Goal: Task Accomplishment & Management: Manage account settings

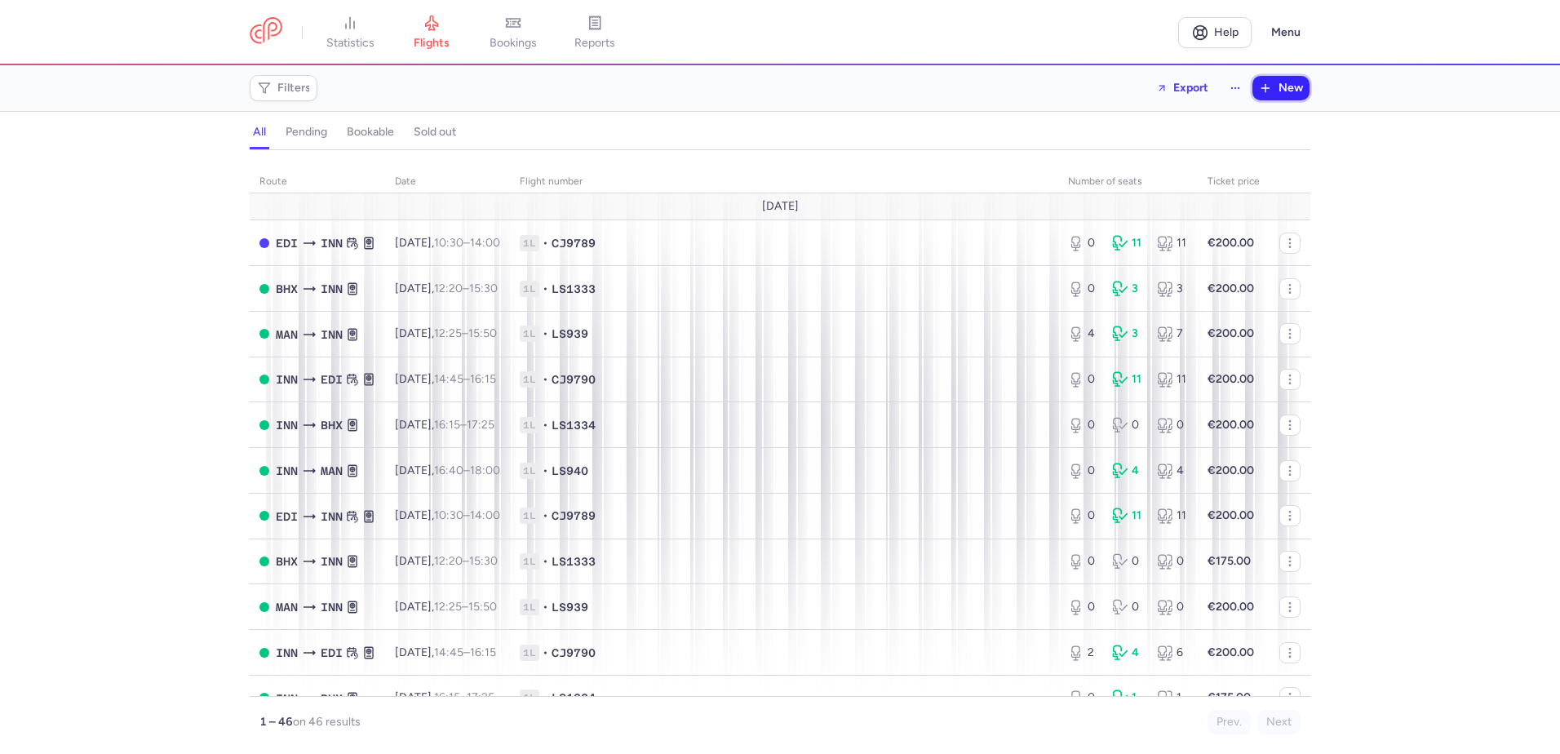
click at [1282, 82] on span "New" at bounding box center [1290, 88] width 24 height 13
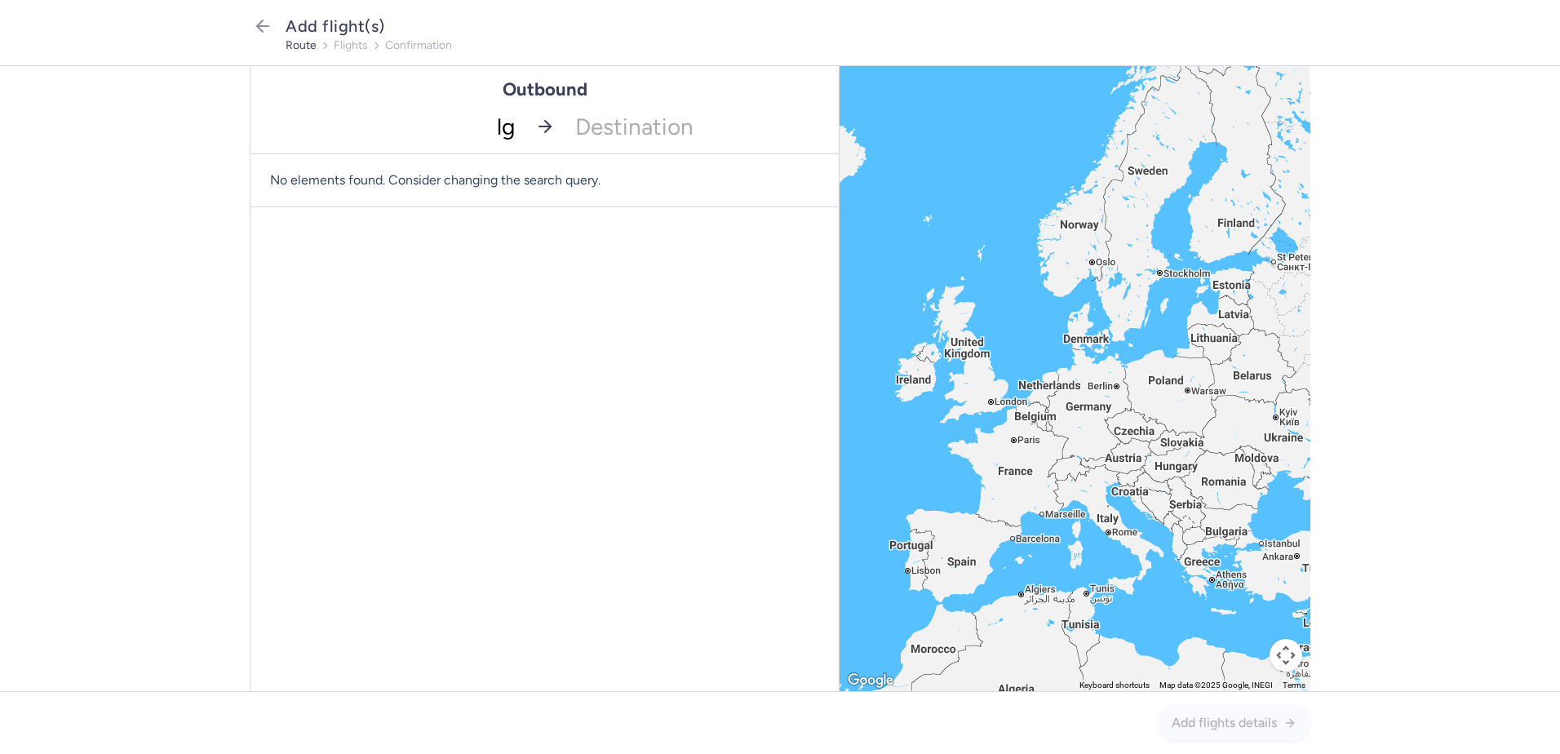
type input "lgw"
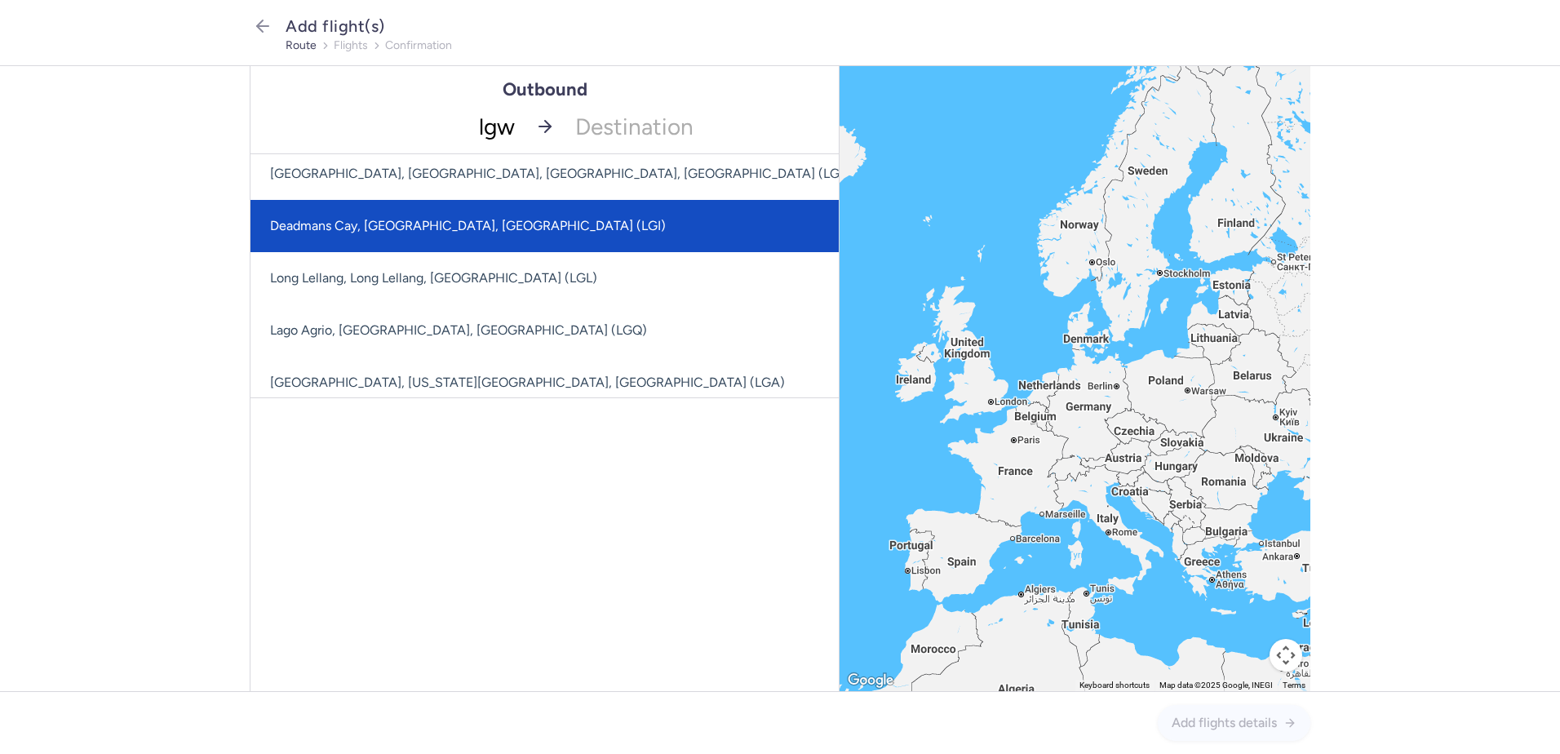
scroll to position [326, 0]
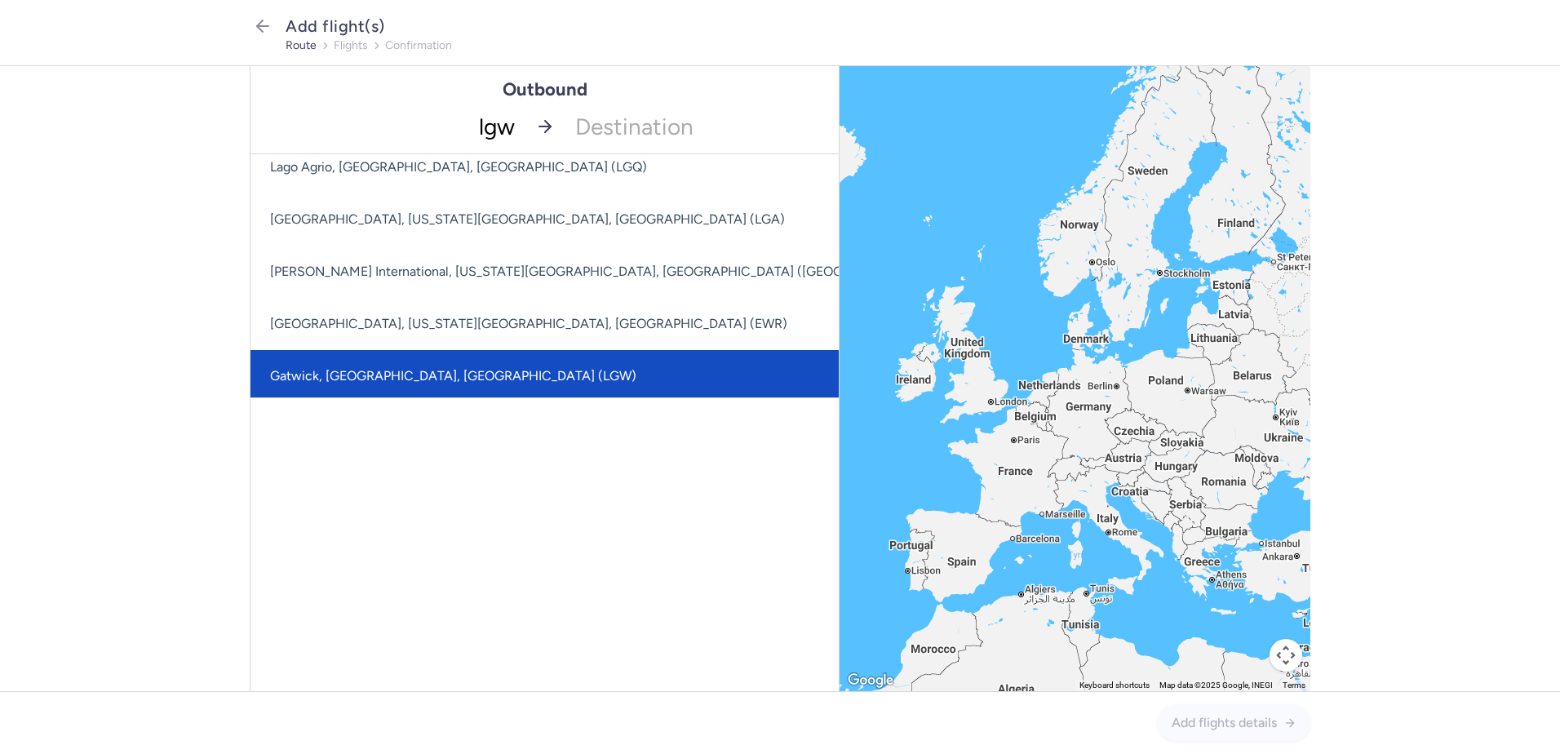
click at [430, 376] on span "Gatwick, London, United Kingdom (LGW)" at bounding box center [453, 376] width 366 height 16
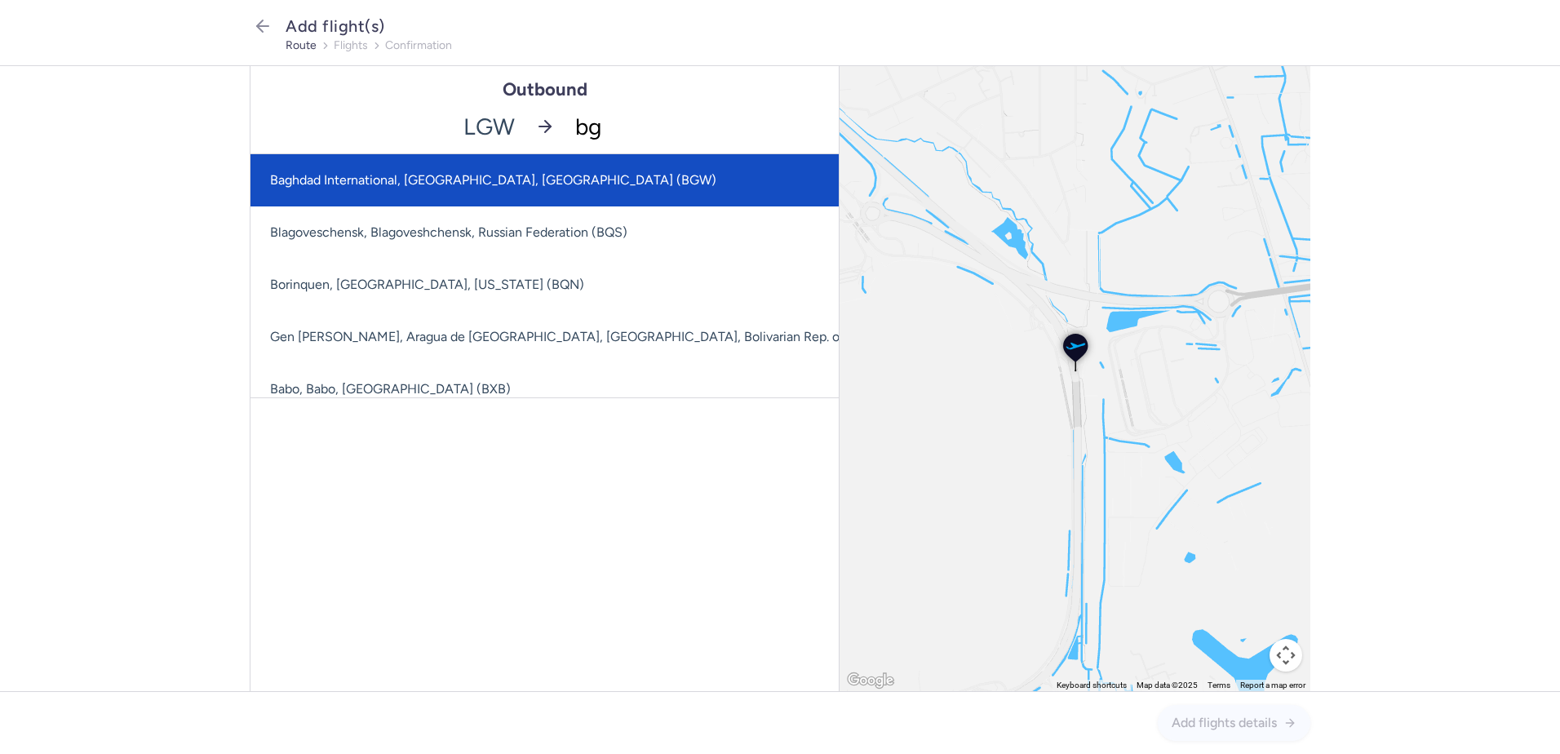
type input "bgo"
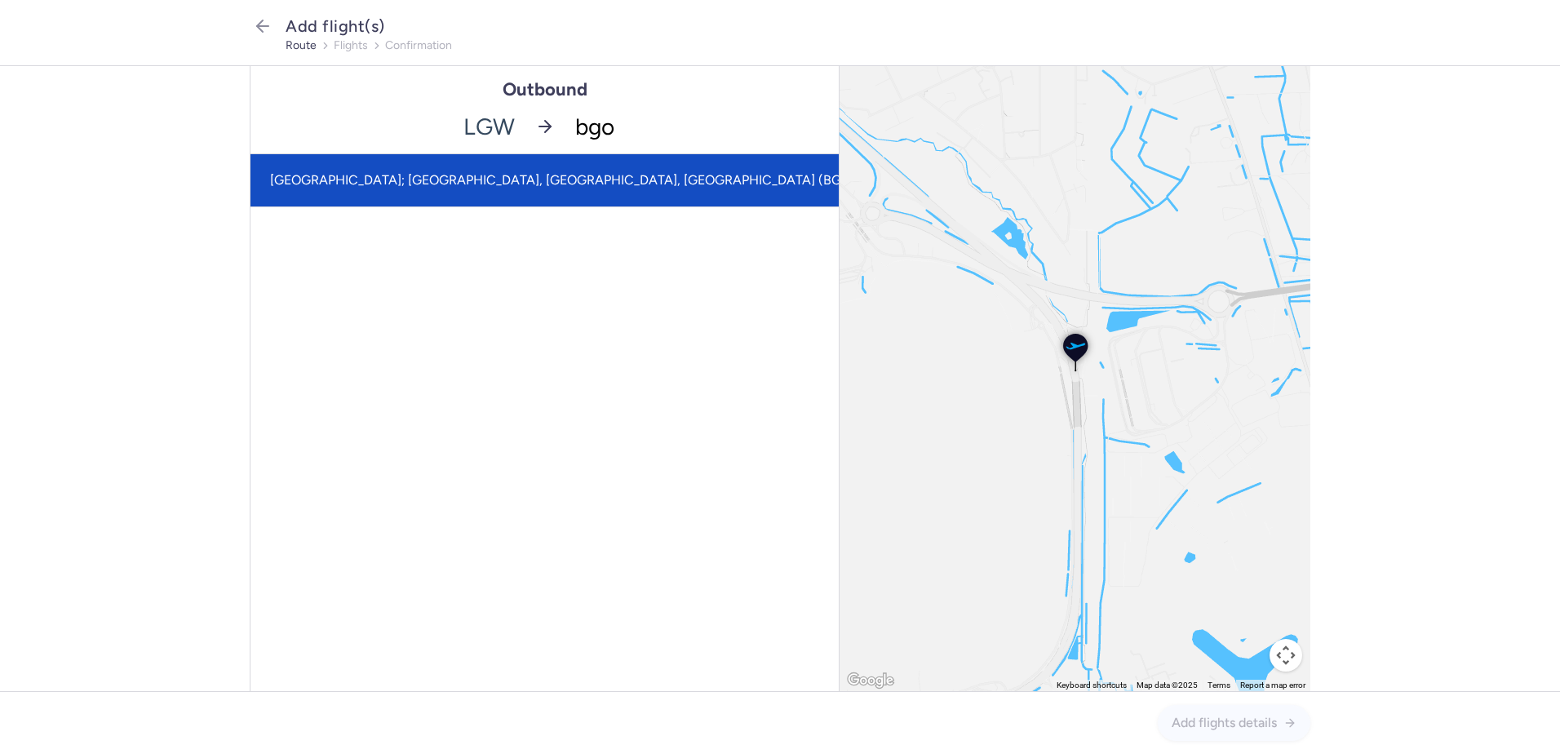
click at [501, 184] on span "Bergen Airport; Flesland, Bergen, Norway (BGO)" at bounding box center [563, 180] width 586 height 16
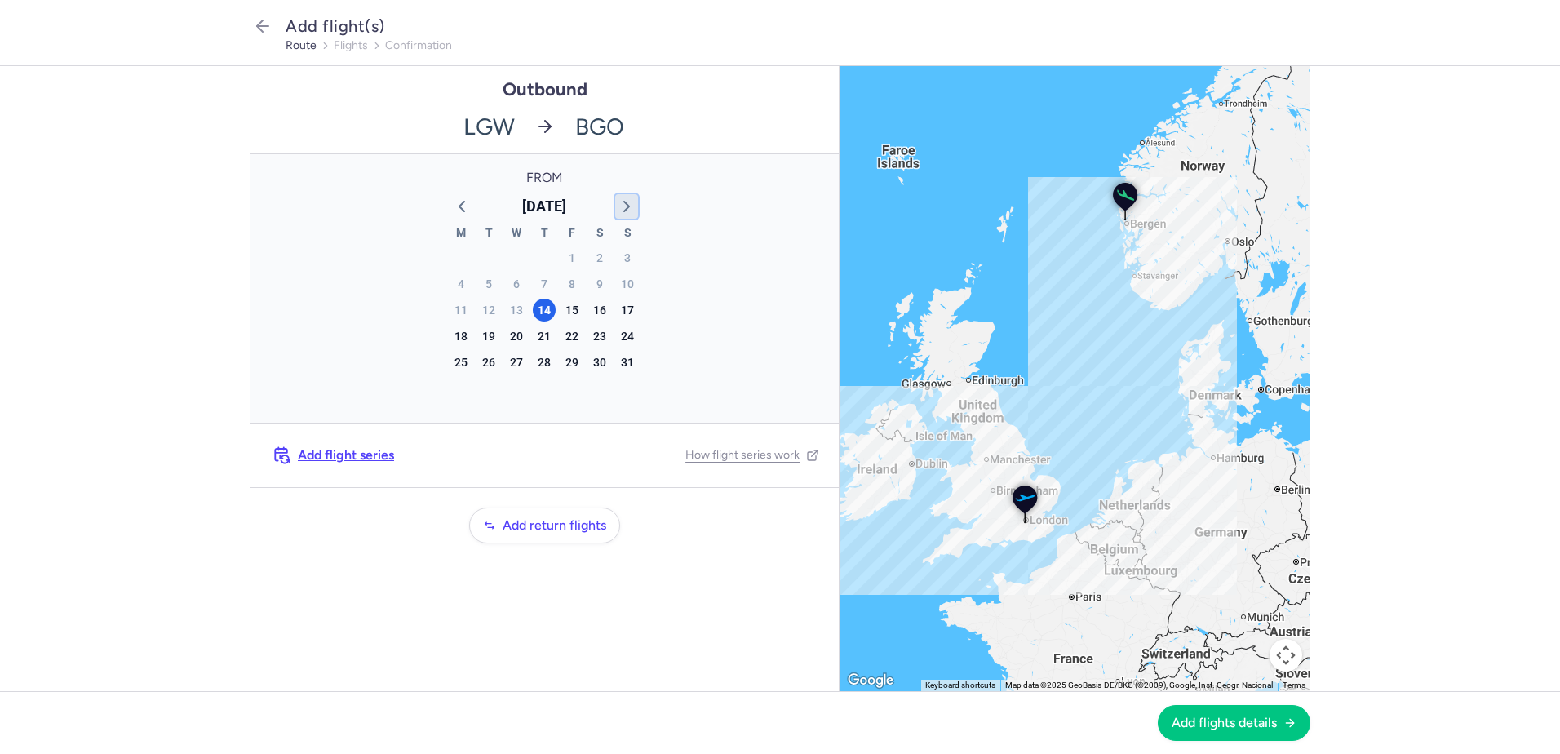
click at [623, 203] on icon "button" at bounding box center [627, 207] width 20 height 20
click at [624, 203] on icon "button" at bounding box center [627, 207] width 20 height 20
click at [628, 310] on div "21" at bounding box center [627, 310] width 23 height 23
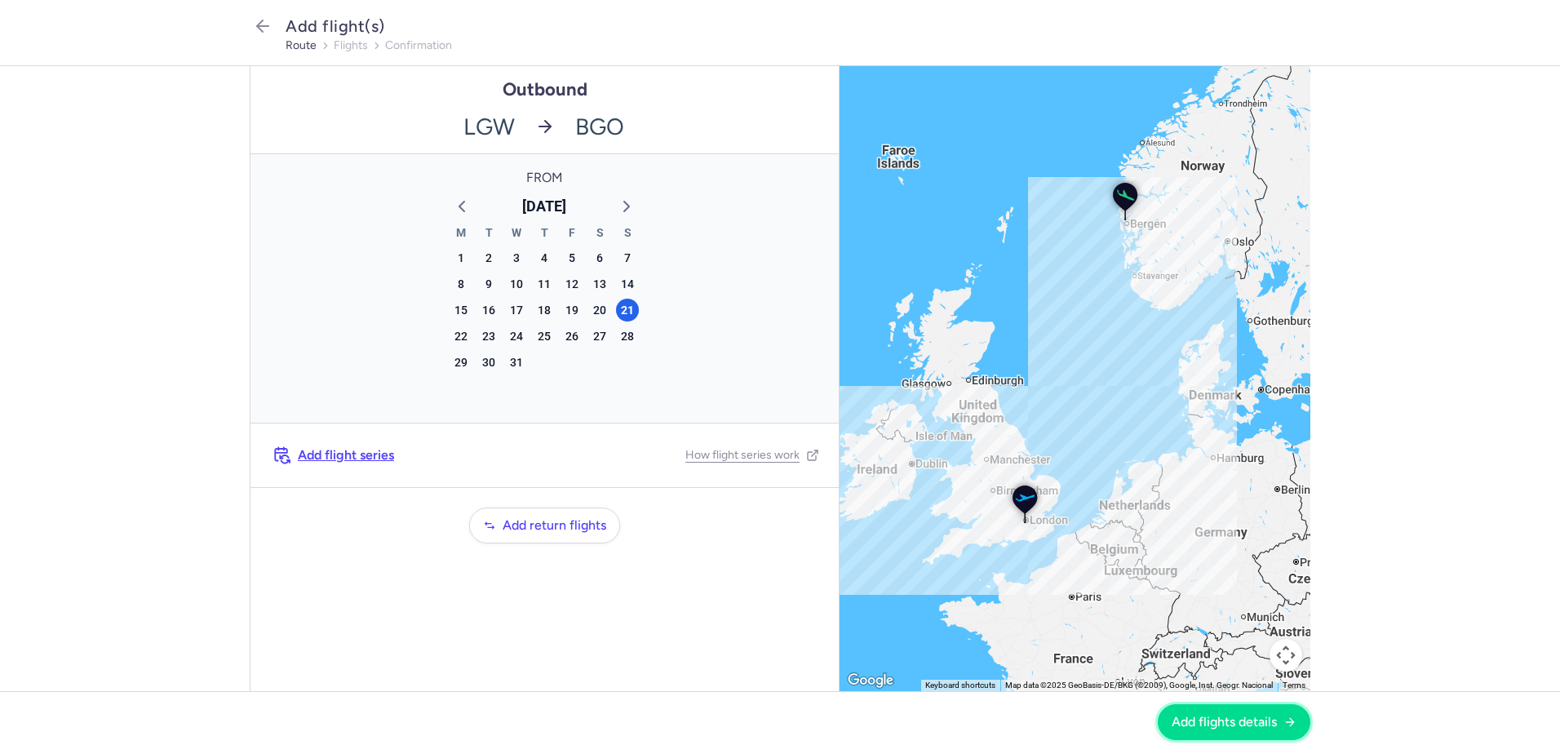
click at [1215, 725] on span "Add flights details" at bounding box center [1223, 722] width 105 height 15
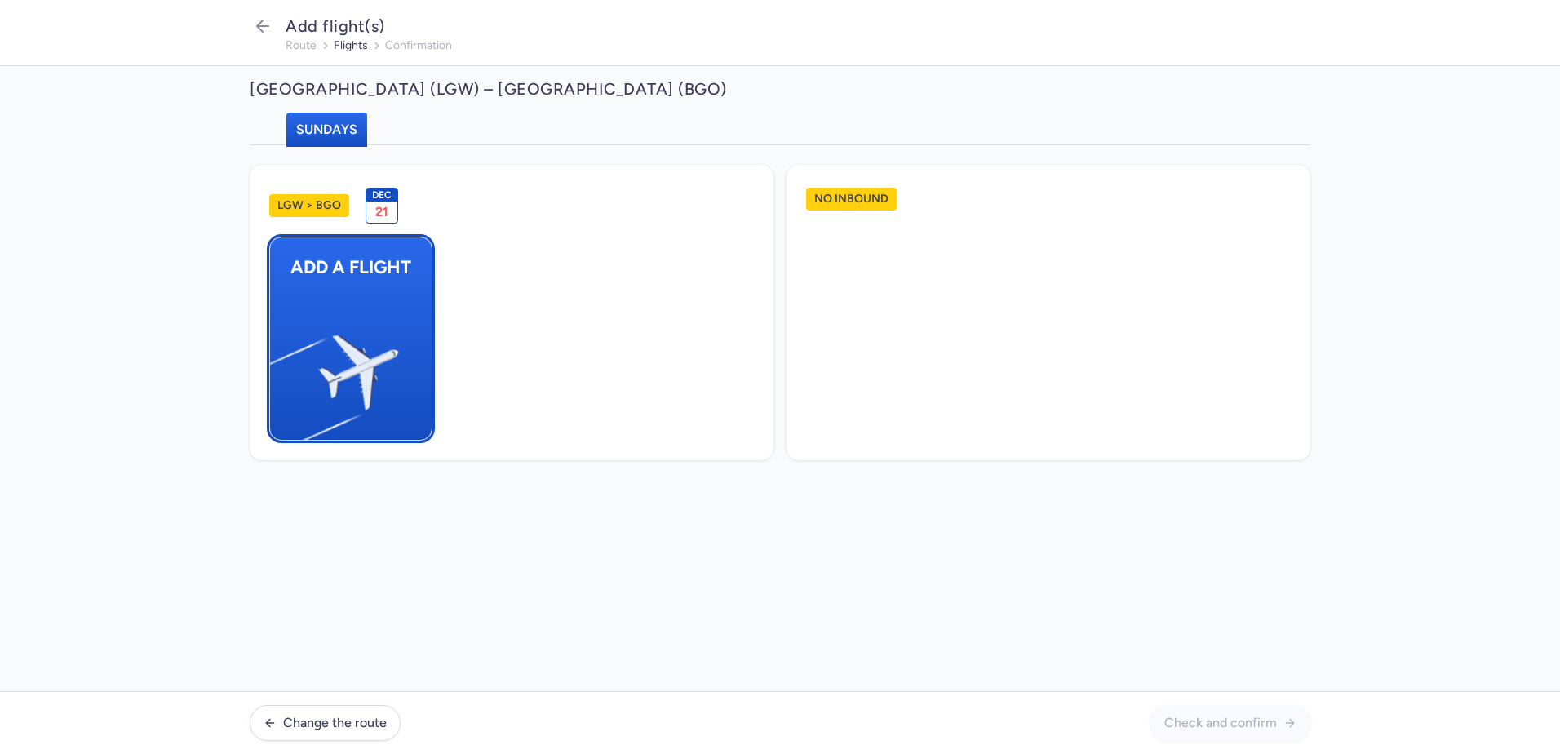
click at [366, 350] on img "button" at bounding box center [278, 365] width 276 height 253
select select "23"
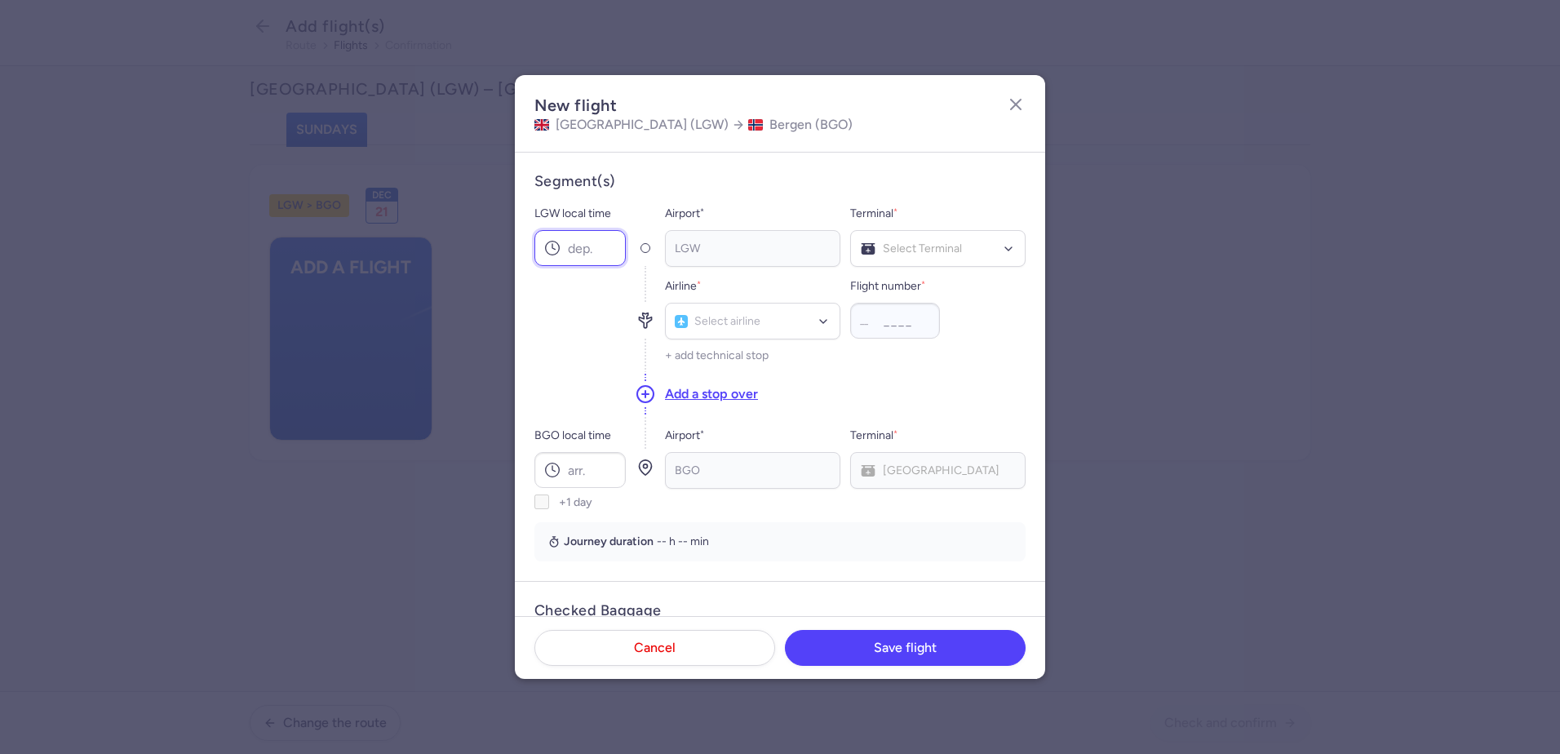
click at [600, 254] on input "LGW local time" at bounding box center [579, 248] width 91 height 36
type input "06:55"
click at [1006, 253] on div "Select Terminal" at bounding box center [937, 248] width 175 height 37
click at [917, 313] on span "[GEOGRAPHIC_DATA]" at bounding box center [919, 315] width 117 height 14
type input "ls"
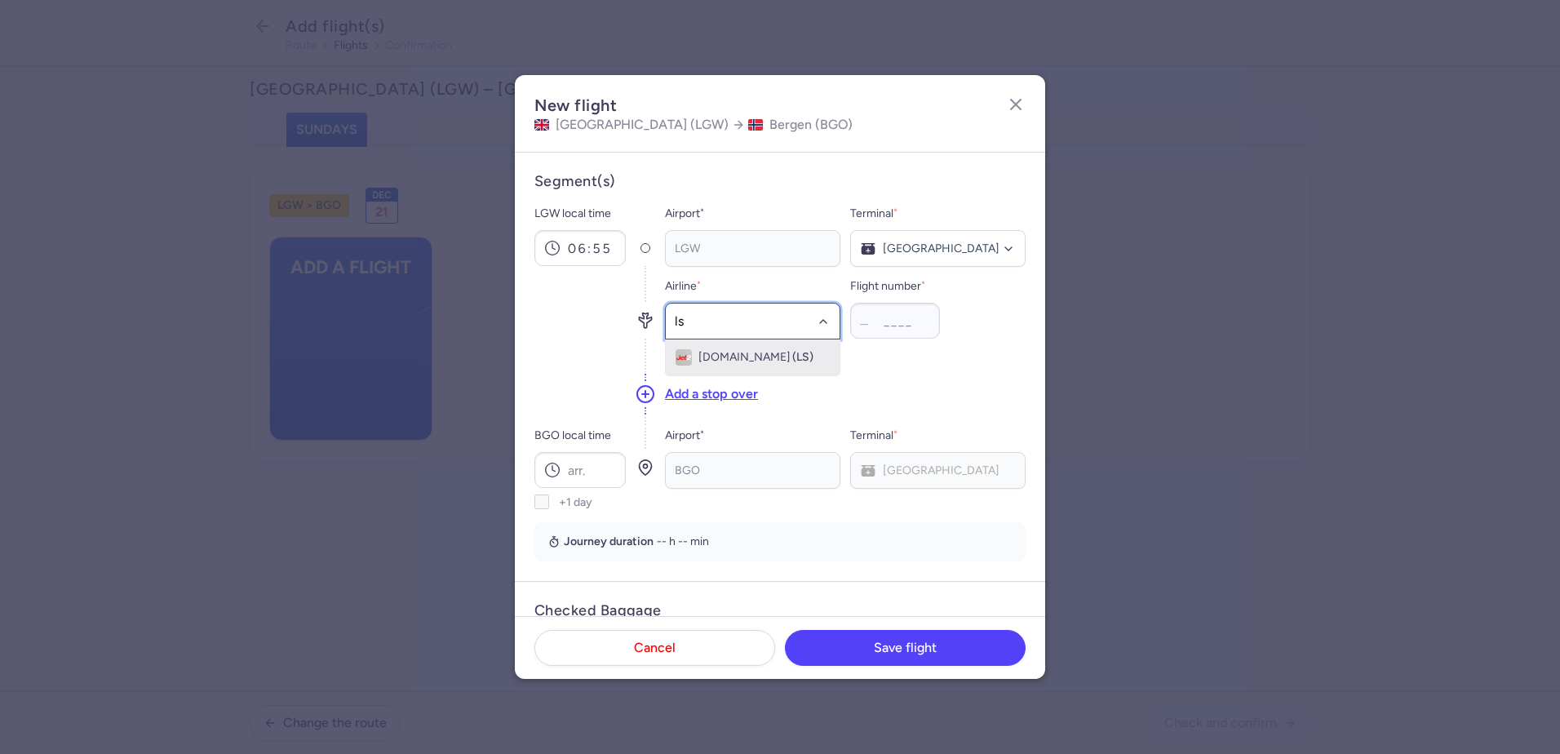
click at [738, 360] on span "[DOMAIN_NAME]" at bounding box center [744, 357] width 92 height 13
type input "2191"
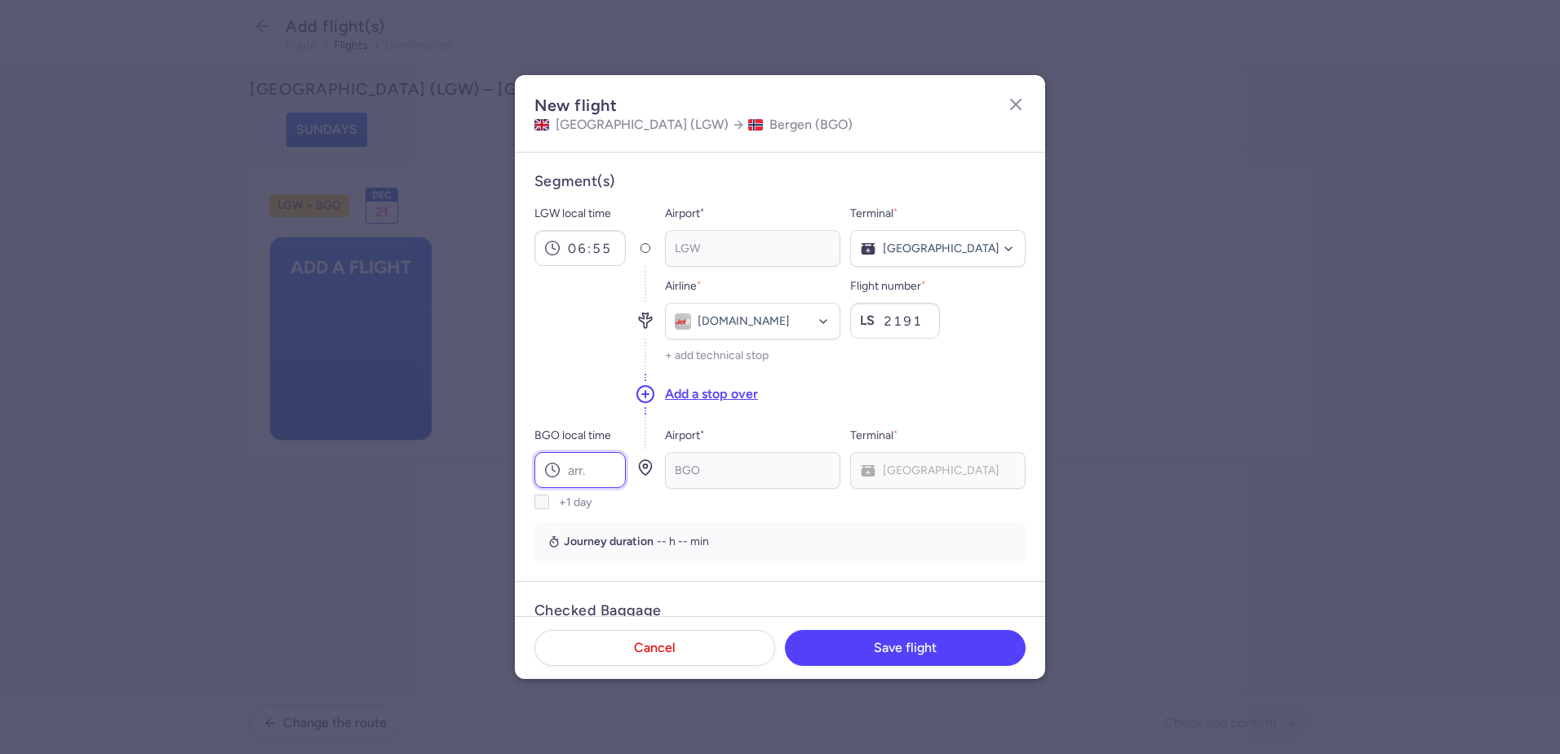
click at [593, 471] on input "BGO local time" at bounding box center [579, 470] width 91 height 36
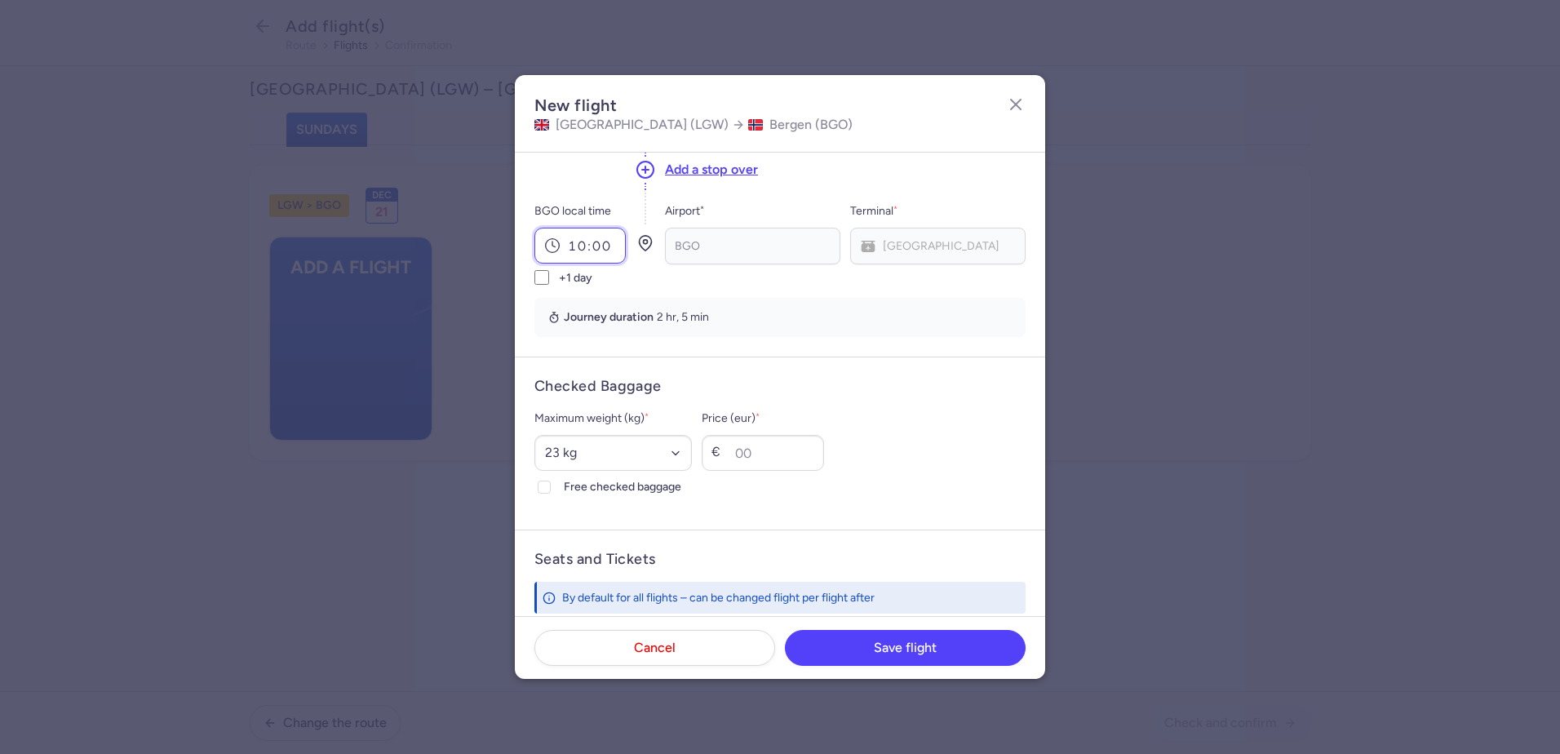
scroll to position [245, 0]
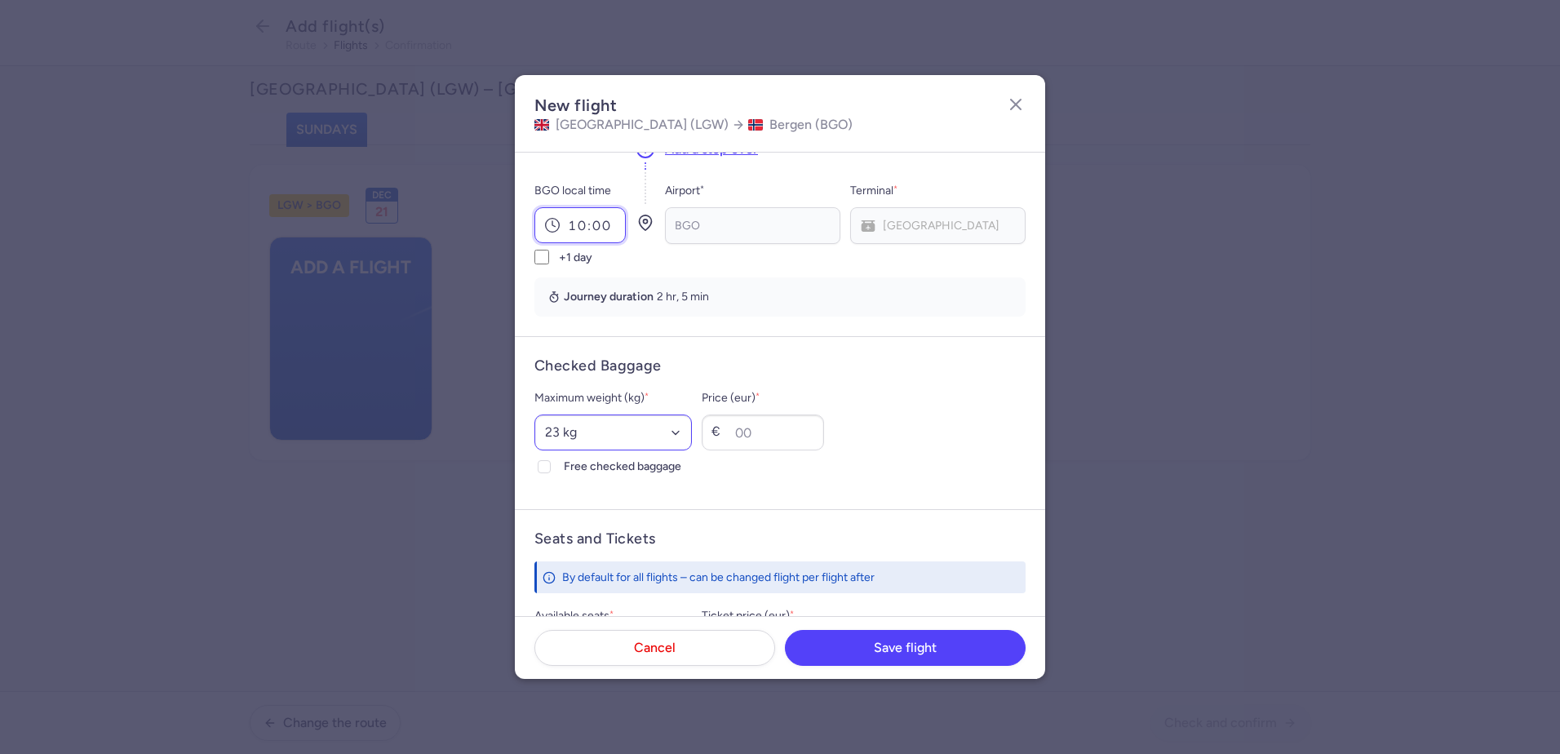
type input "10:00"
click at [692, 433] on select "Select an option 15 kg 16 kg 17 kg 18 kg 19 kg 20 kg 21 kg 22 kg 23 kg 24 kg 25…" at bounding box center [612, 432] width 157 height 36
select select "22"
click at [534, 414] on select "Select an option 15 kg 16 kg 17 kg 18 kg 19 kg 20 kg 21 kg 22 kg 23 kg 24 kg 25…" at bounding box center [612, 432] width 157 height 36
click at [796, 436] on input "Price (eur) *" at bounding box center [763, 432] width 122 height 36
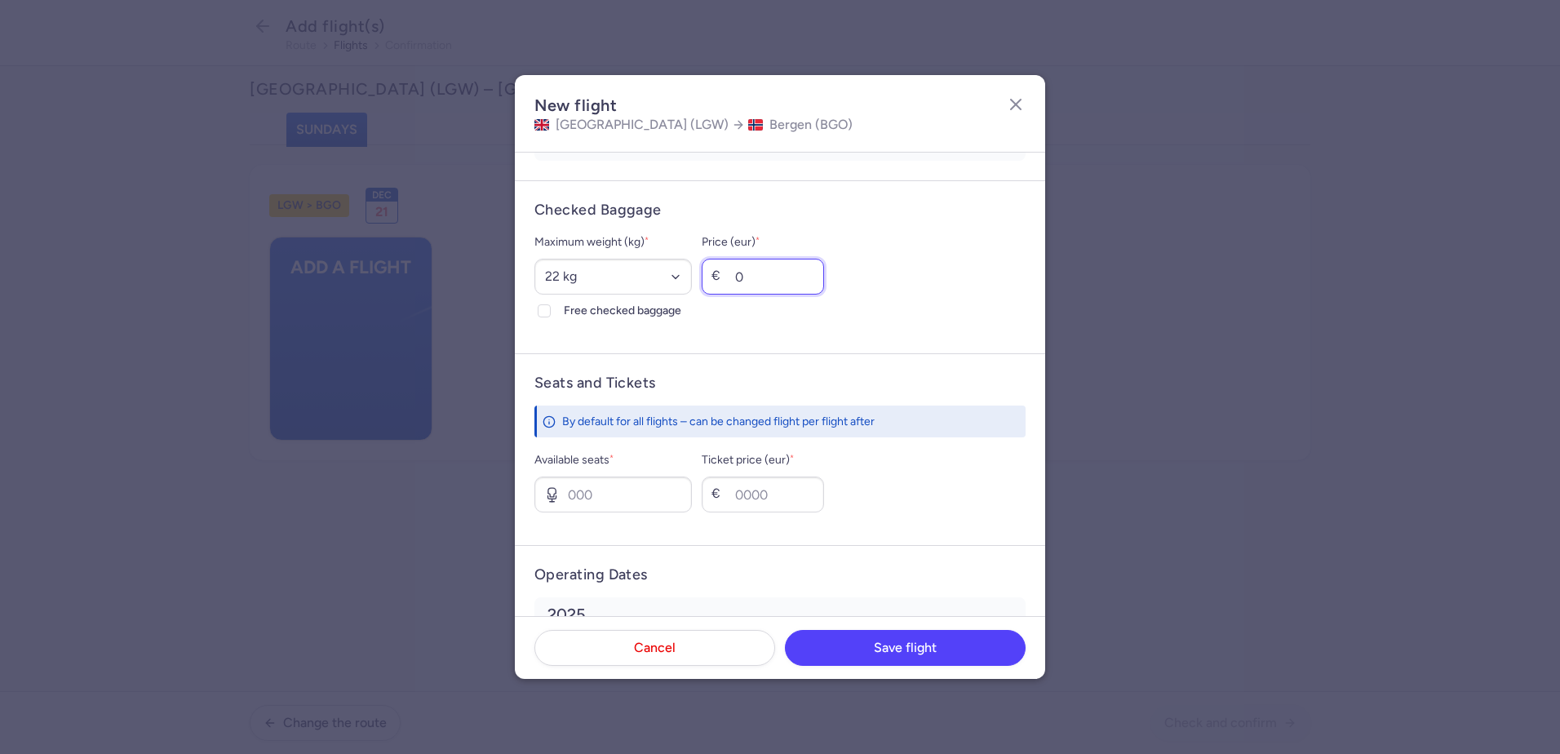
scroll to position [408, 0]
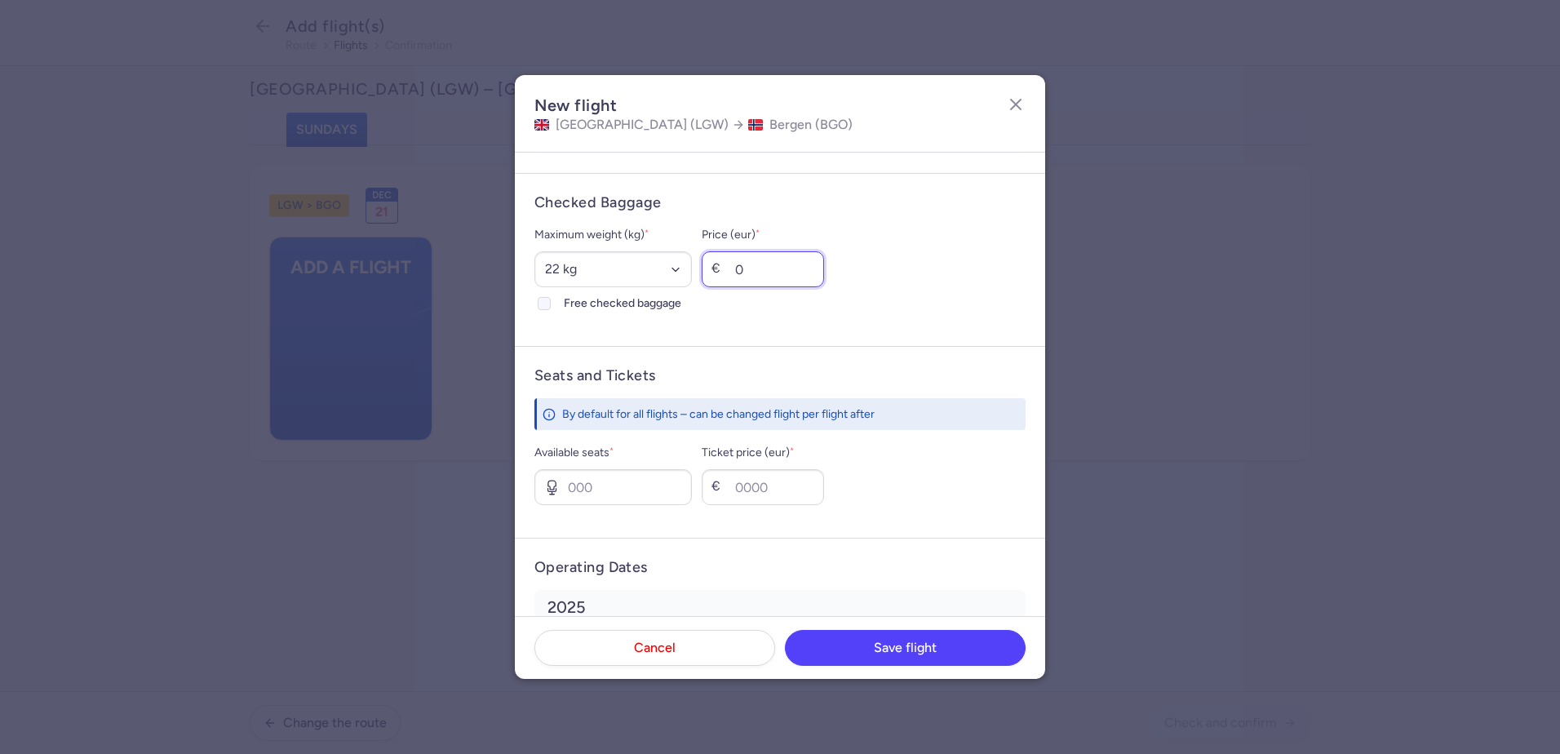
type input "0"
click at [538, 301] on input "Free checked baggage" at bounding box center [544, 303] width 13 height 13
checkbox input "true"
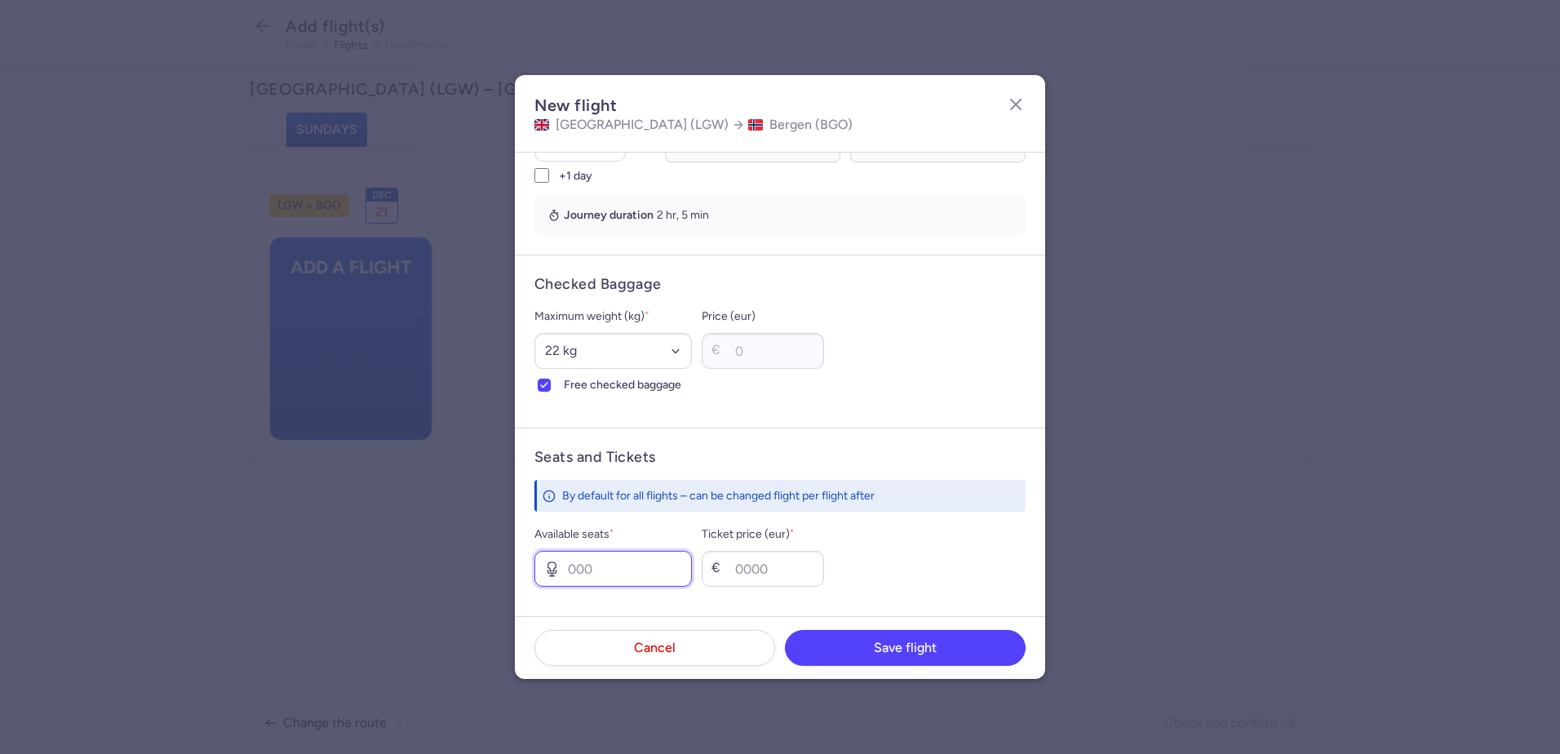
click at [650, 568] on input "Available seats *" at bounding box center [612, 569] width 157 height 36
type input "6"
click at [780, 571] on input "Ticket price (eur) *" at bounding box center [763, 569] width 122 height 36
type input "300"
click at [892, 648] on span "Save flight" at bounding box center [905, 647] width 63 height 15
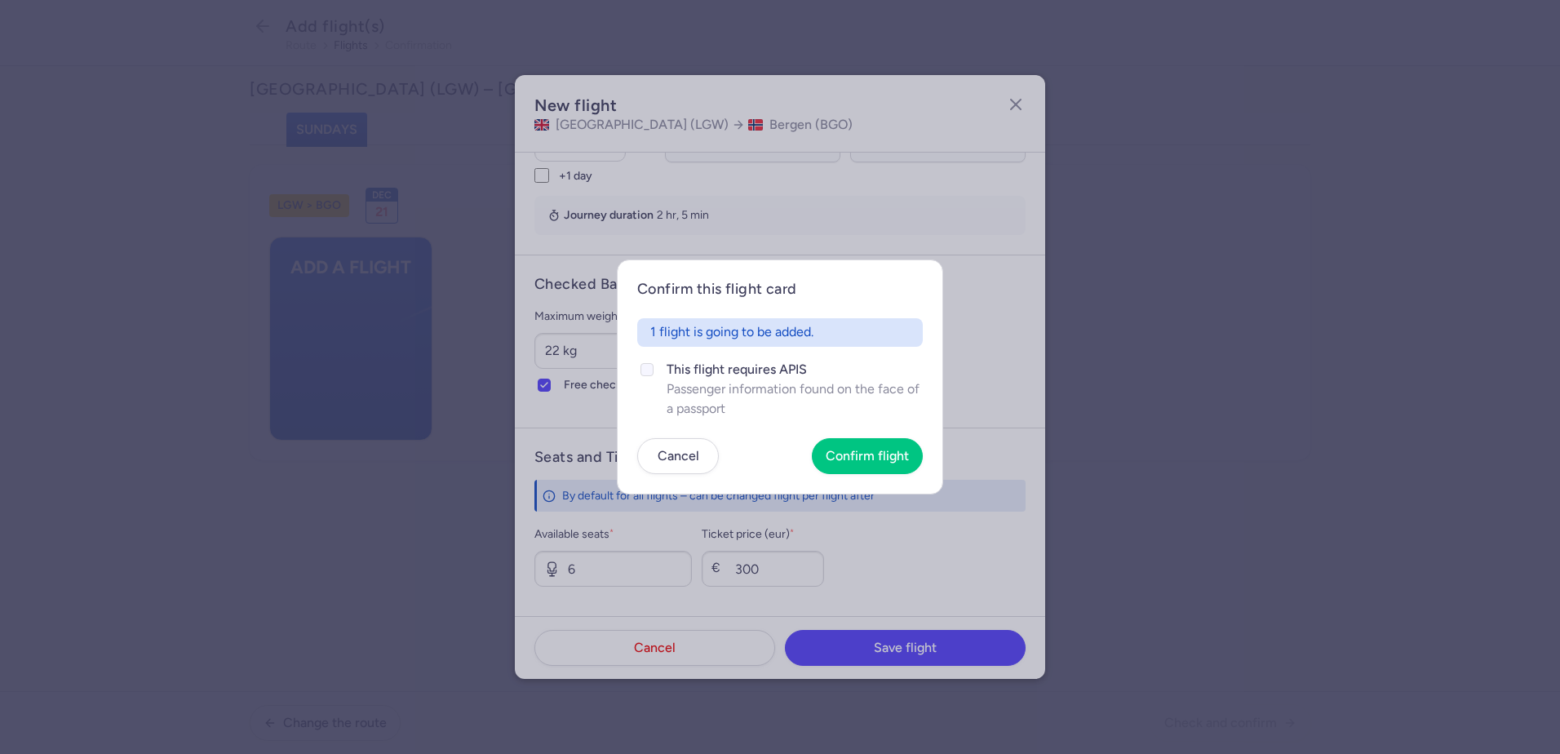
click at [647, 370] on polyline at bounding box center [647, 369] width 7 height 5
click at [647, 370] on input "This flight requires APIS Passenger information found on the face of a passport" at bounding box center [646, 369] width 13 height 13
click at [647, 368] on icon at bounding box center [647, 370] width 10 height 10
click at [647, 368] on input "This flight requires APIS Passenger information found on the face of a passport" at bounding box center [646, 369] width 13 height 13
drag, startPoint x: 649, startPoint y: 368, endPoint x: 696, endPoint y: 384, distance: 50.1
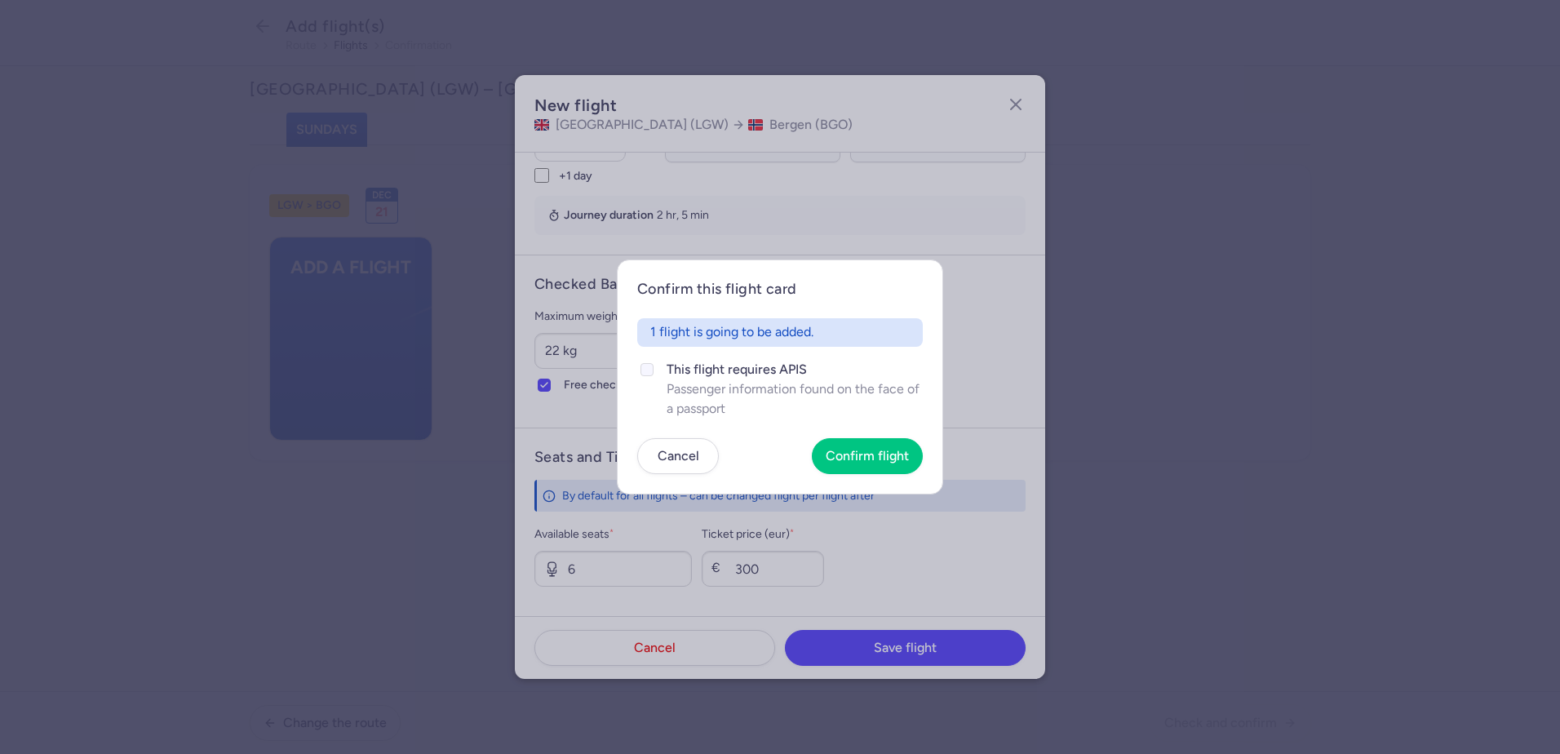
click at [649, 368] on polyline at bounding box center [647, 369] width 7 height 5
click at [649, 368] on input "This flight requires APIS Passenger information found on the face of a passport" at bounding box center [646, 369] width 13 height 13
checkbox input "true"
click at [859, 450] on span "Confirm flight" at bounding box center [867, 455] width 83 height 15
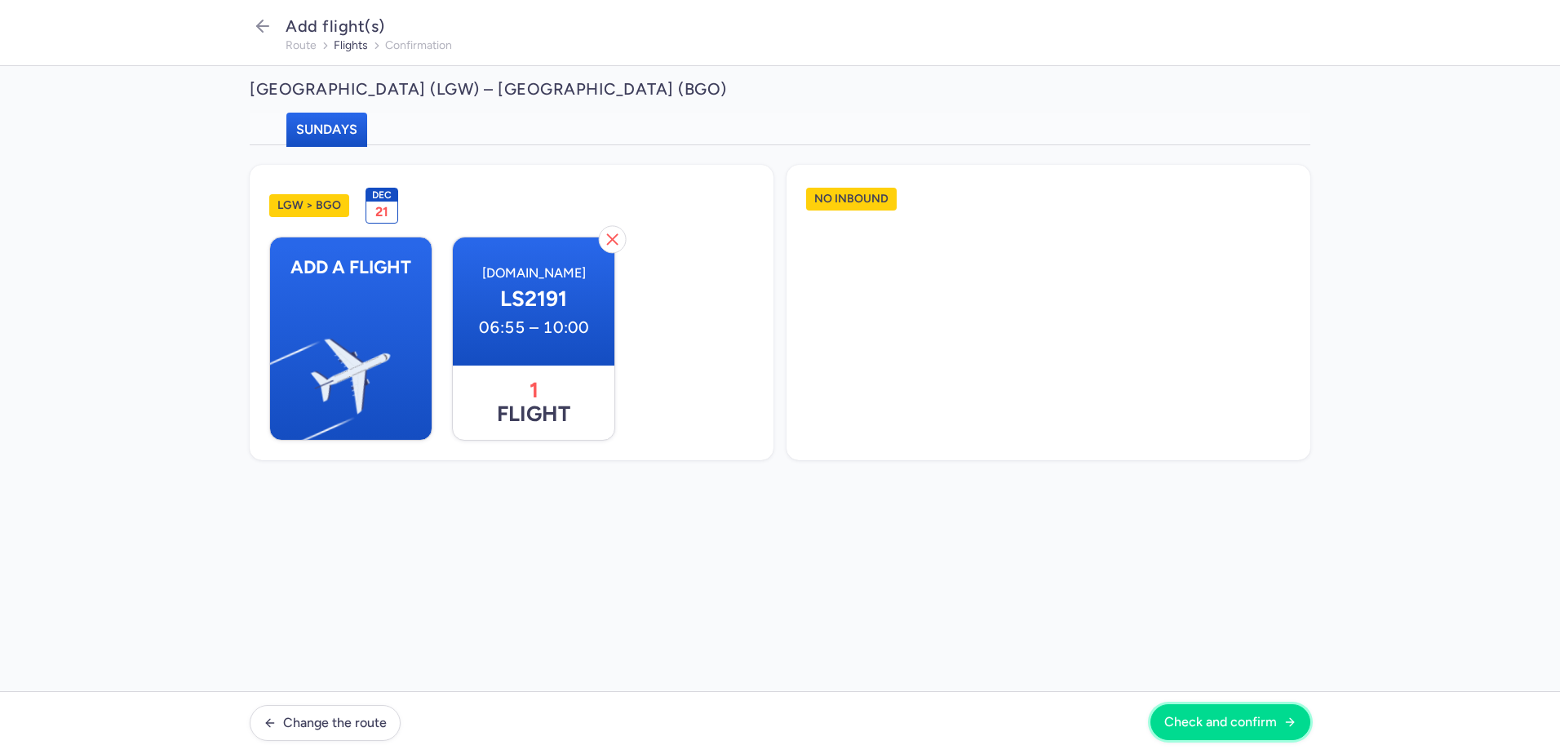
click at [1226, 719] on span "Check and confirm" at bounding box center [1220, 722] width 113 height 15
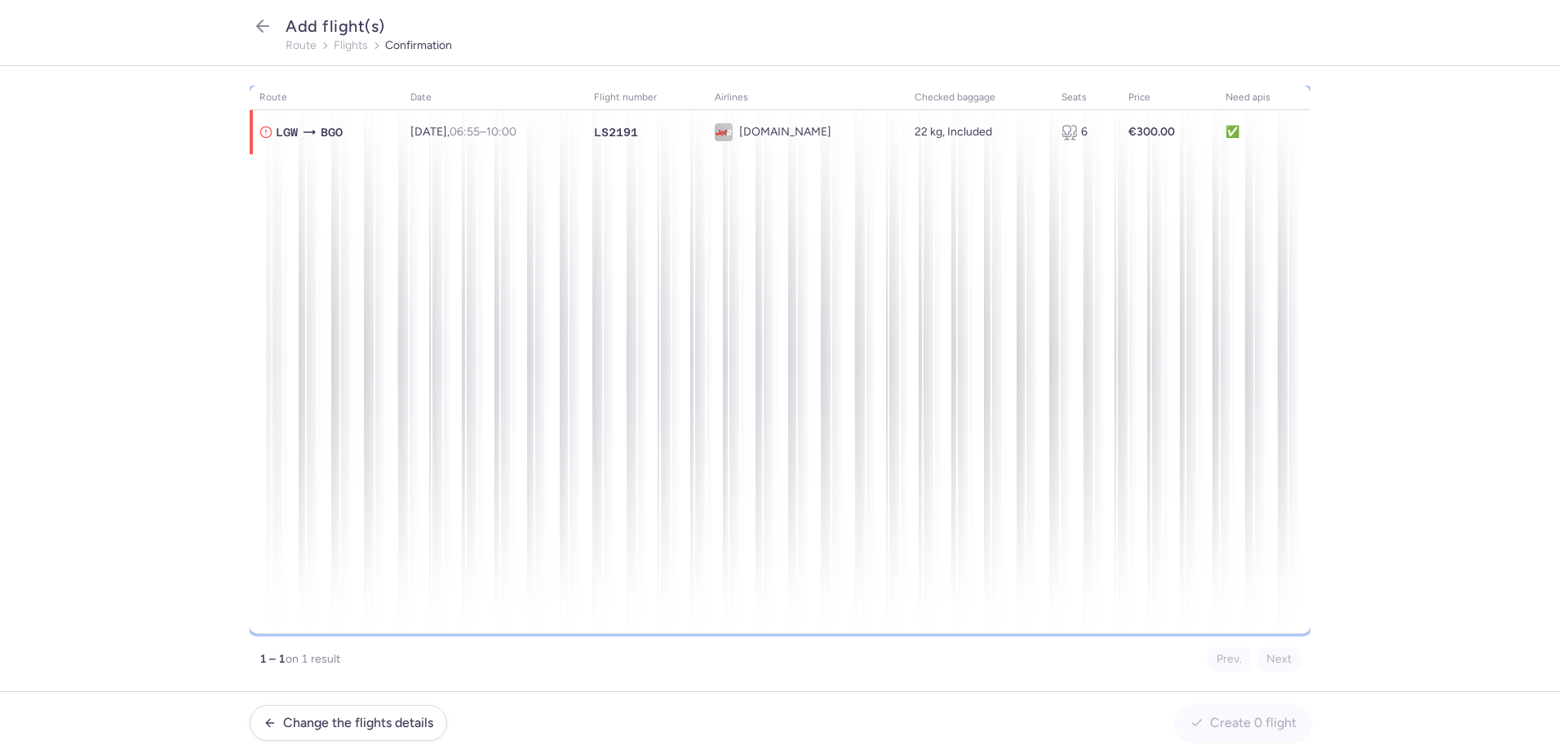
click at [406, 241] on div "route date flight number airlines checked baggage seats price need apis LGW BGO…" at bounding box center [780, 360] width 1061 height 548
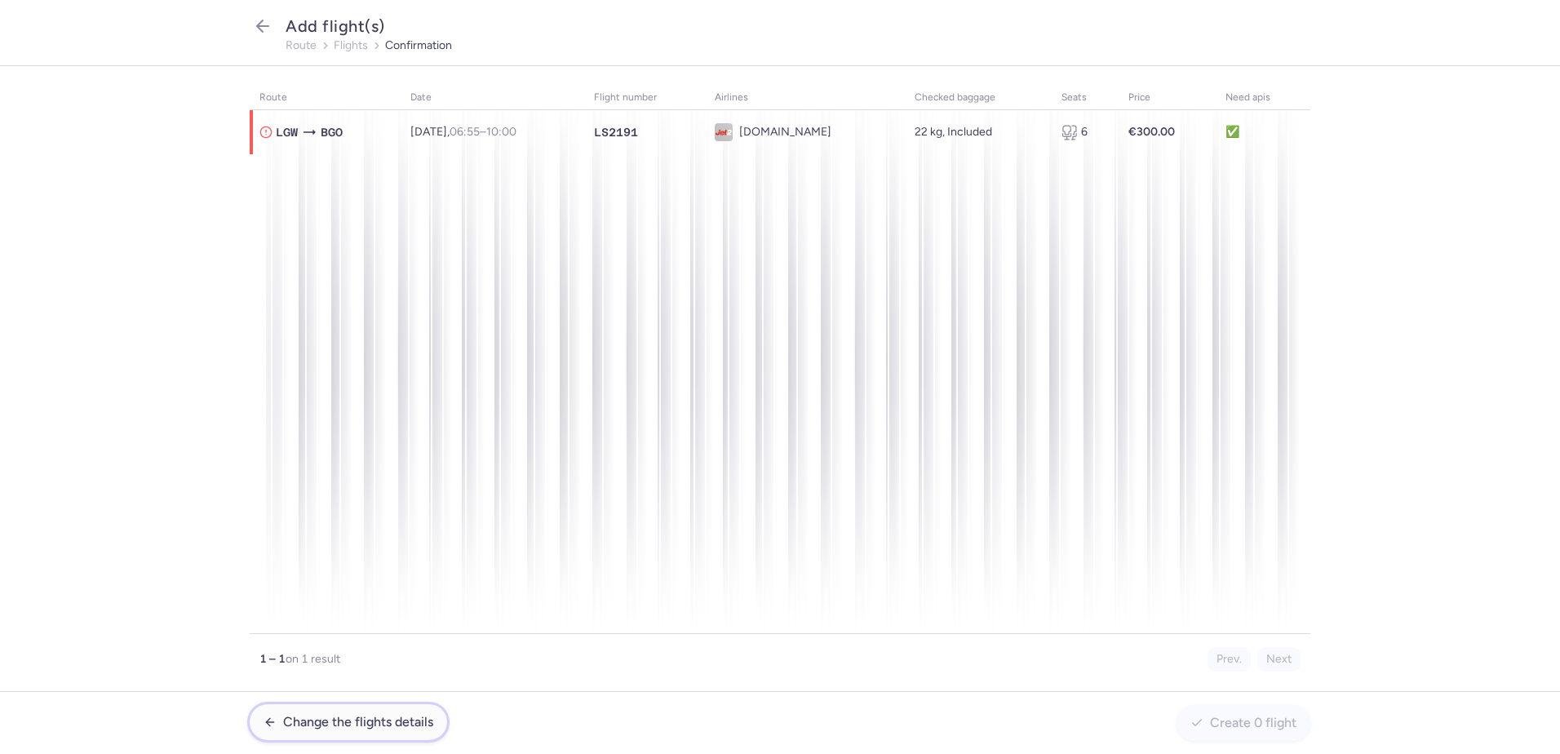
click at [405, 726] on span "Change the flights details" at bounding box center [358, 722] width 150 height 15
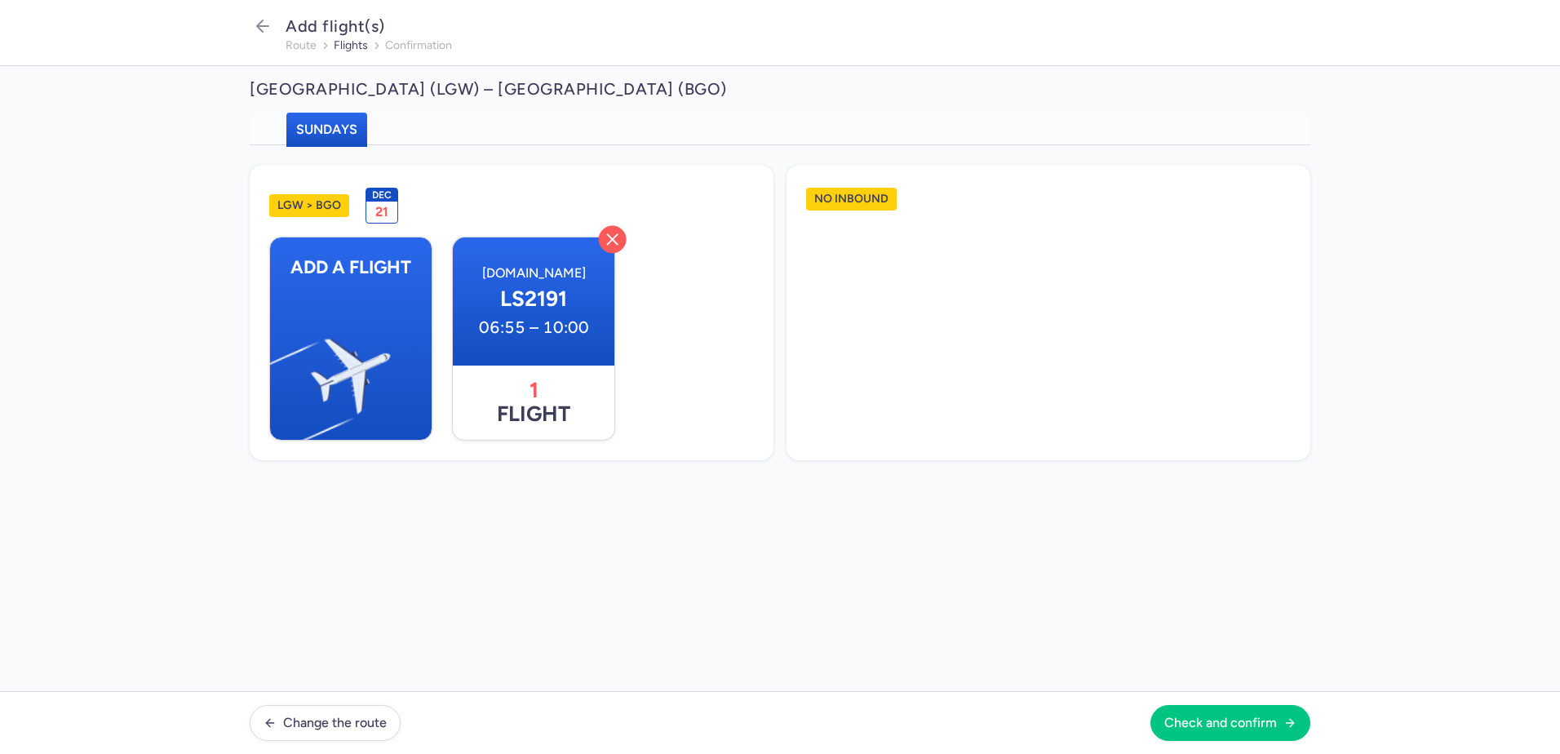
click at [609, 240] on icon "button" at bounding box center [613, 240] width 20 height 20
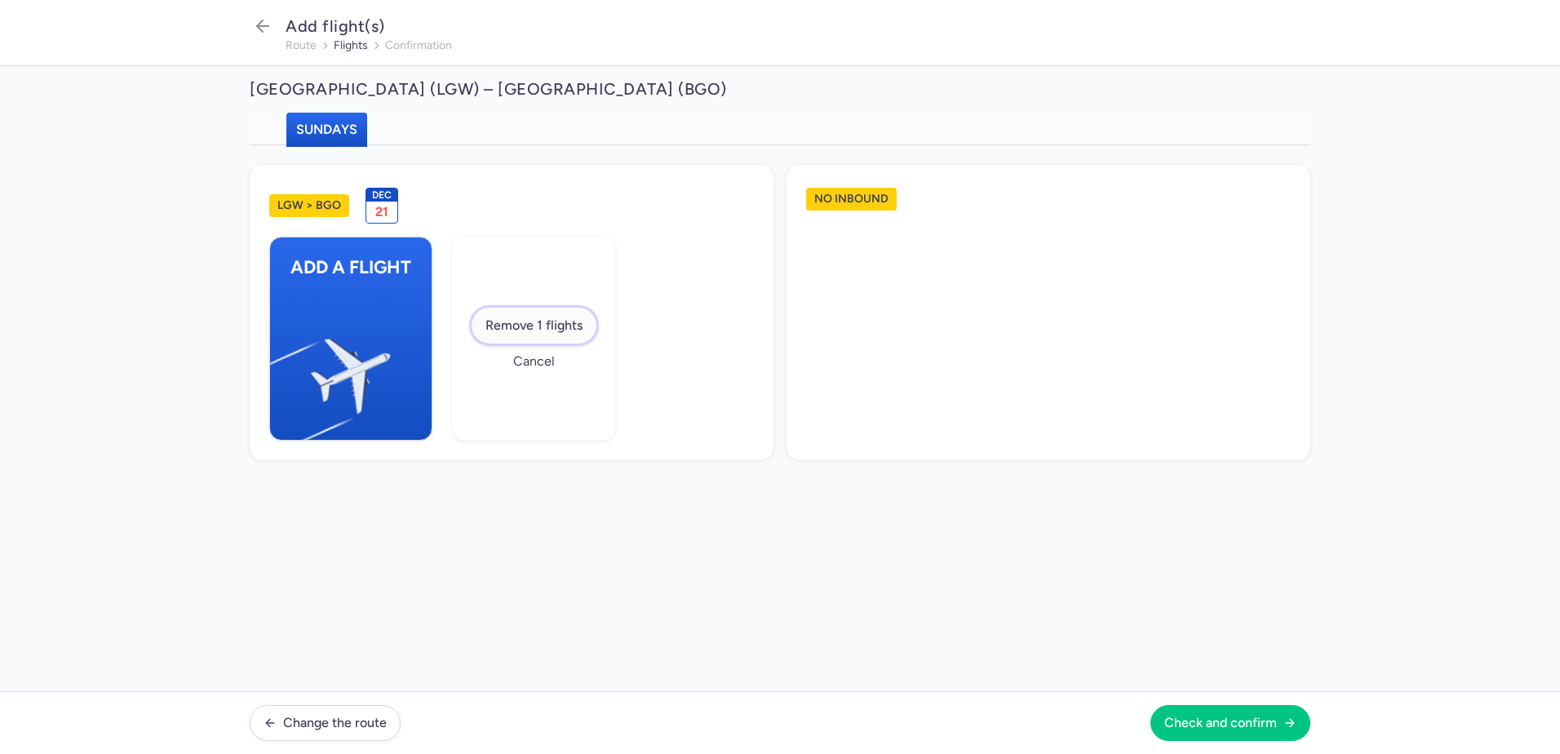
click at [554, 322] on span "Remove 1 flights" at bounding box center [533, 325] width 97 height 15
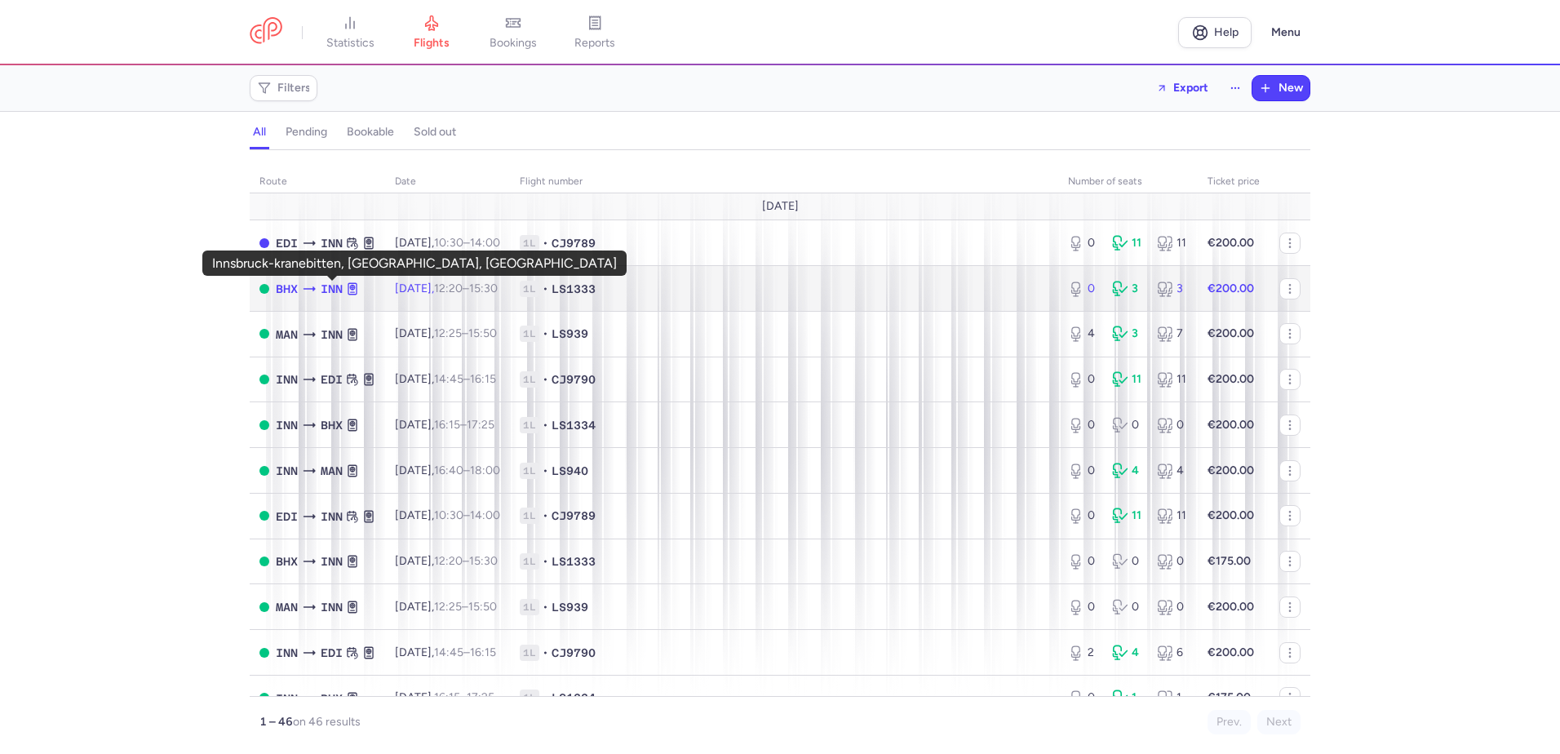
click at [328, 290] on span "INN" at bounding box center [332, 289] width 22 height 18
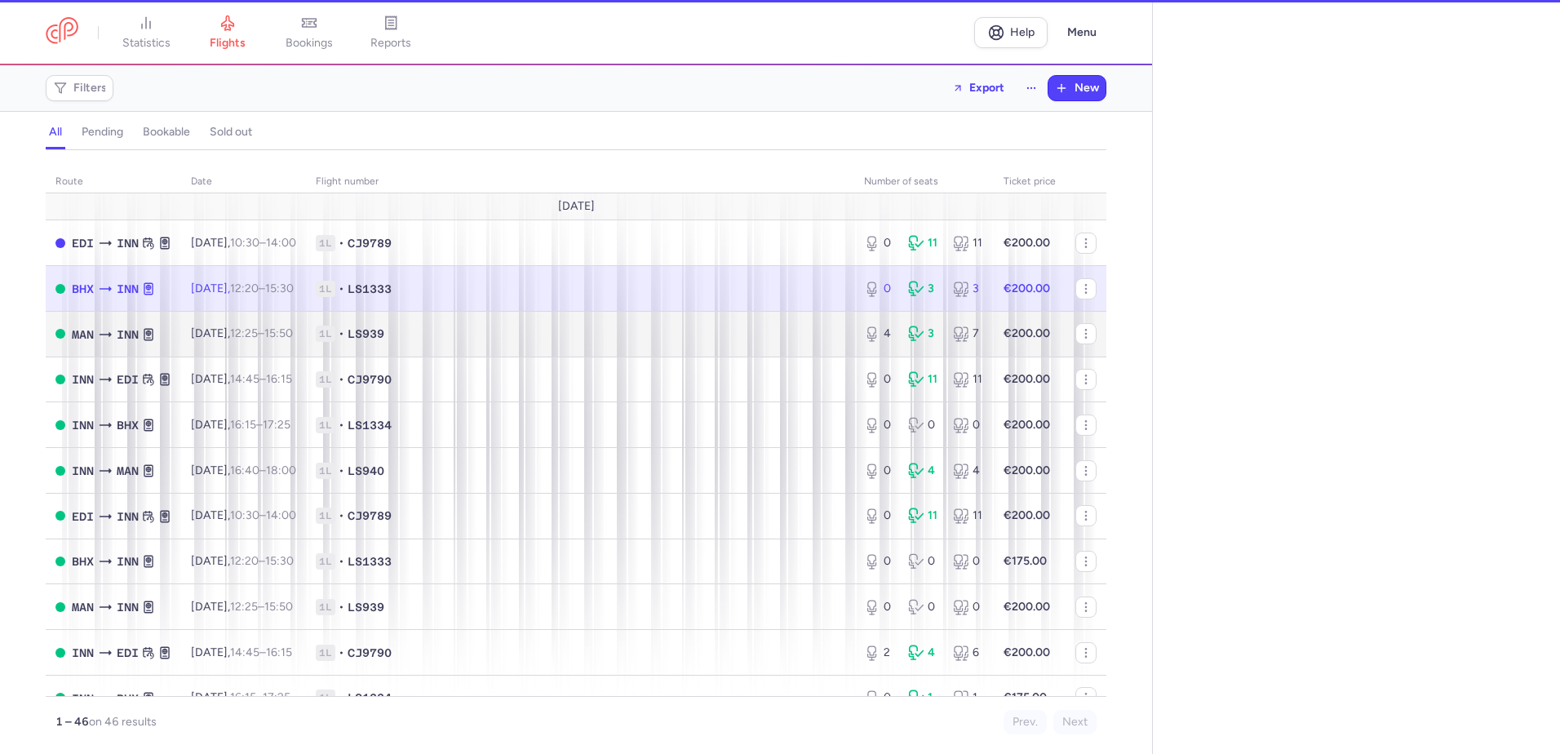
select select "days"
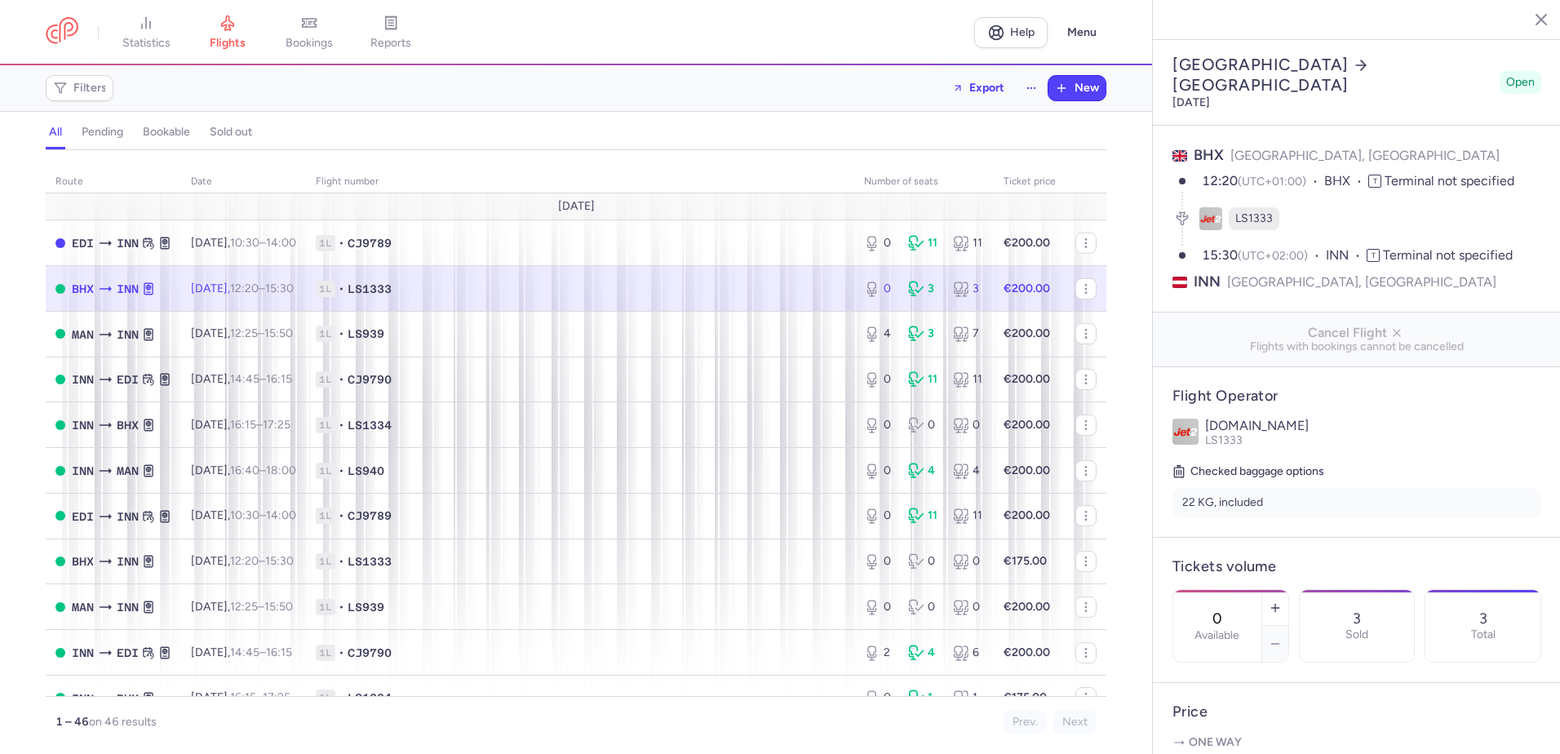
click at [1506, 74] on span "Open" at bounding box center [1520, 82] width 29 height 16
click at [1353, 57] on icon at bounding box center [1361, 65] width 16 height 16
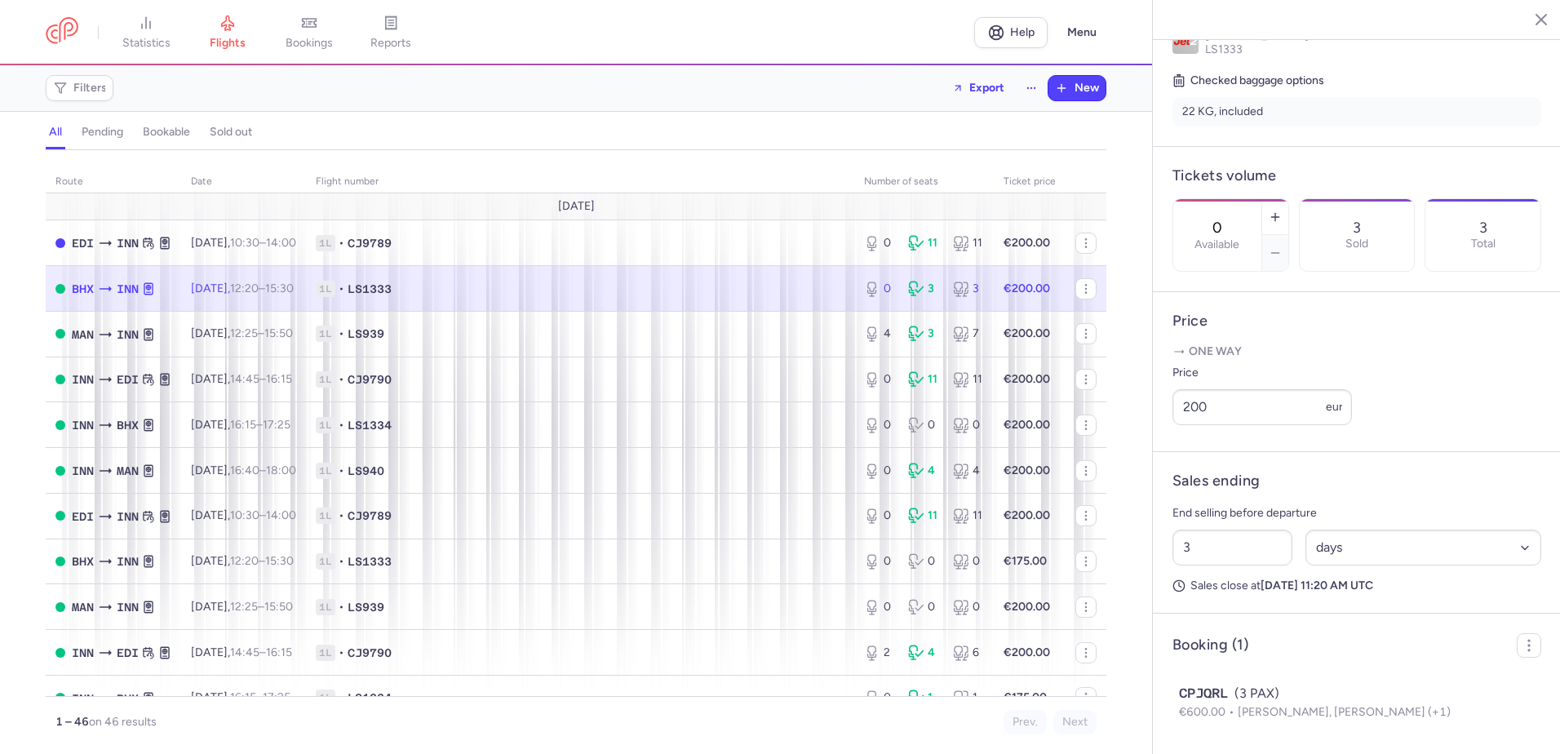
scroll to position [414, 0]
click at [1521, 643] on icon "button" at bounding box center [1529, 645] width 16 height 16
click at [1419, 629] on article "Booking (1) Export PNL Export ancillaries CPJQRL (3 PAX) €600.00 [PERSON_NAME],…" at bounding box center [1357, 683] width 408 height 140
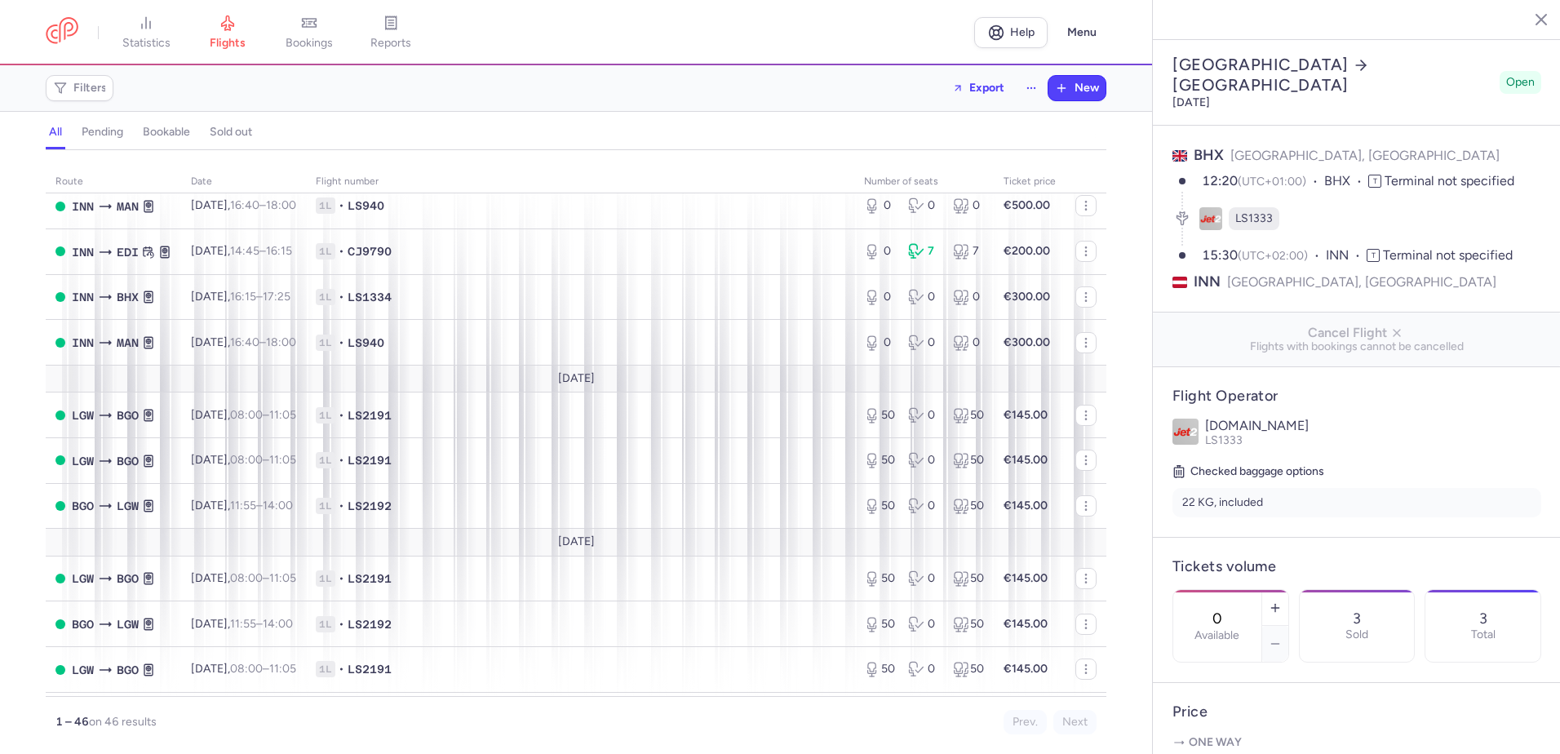
scroll to position [1061, 0]
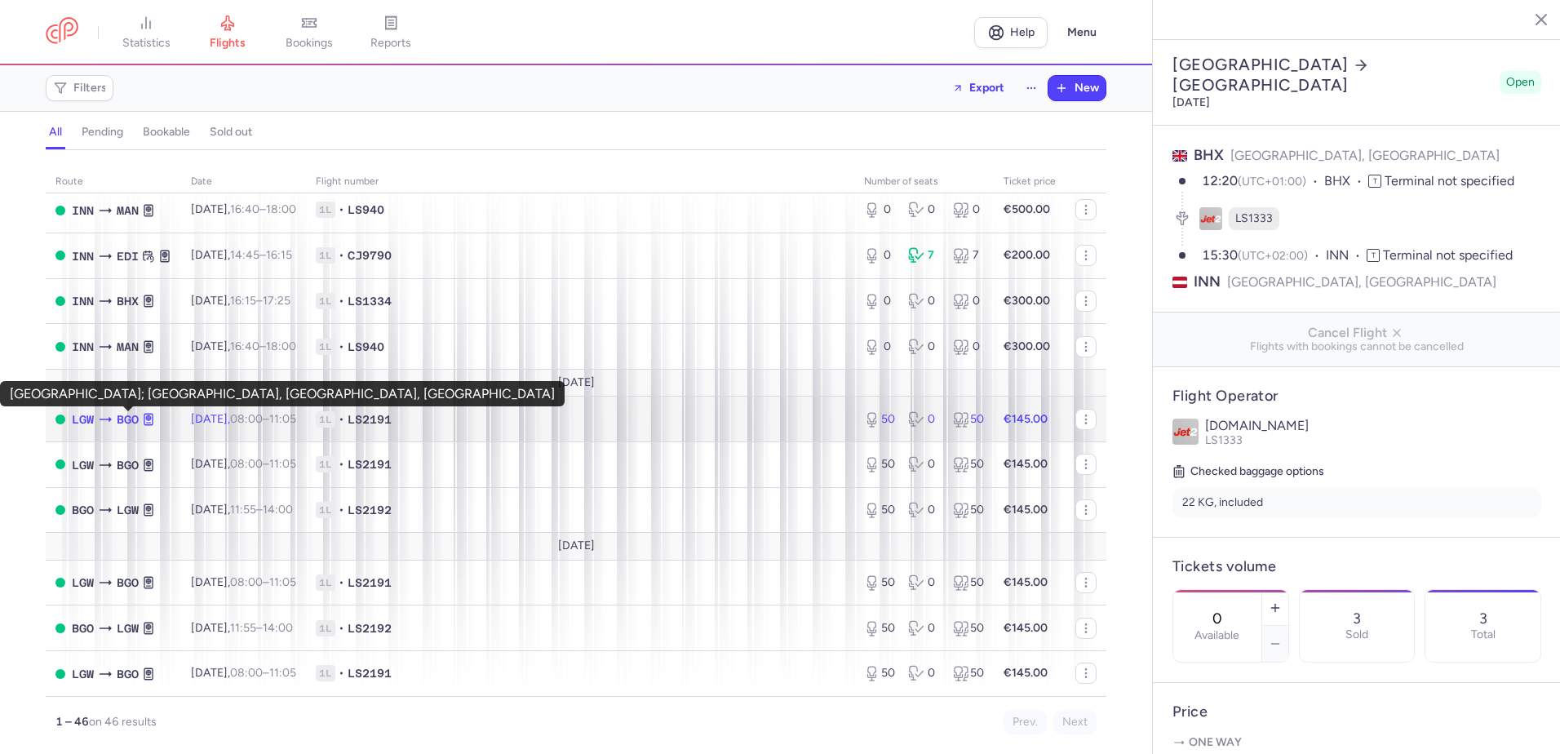
click at [128, 421] on span "BGO" at bounding box center [128, 419] width 22 height 18
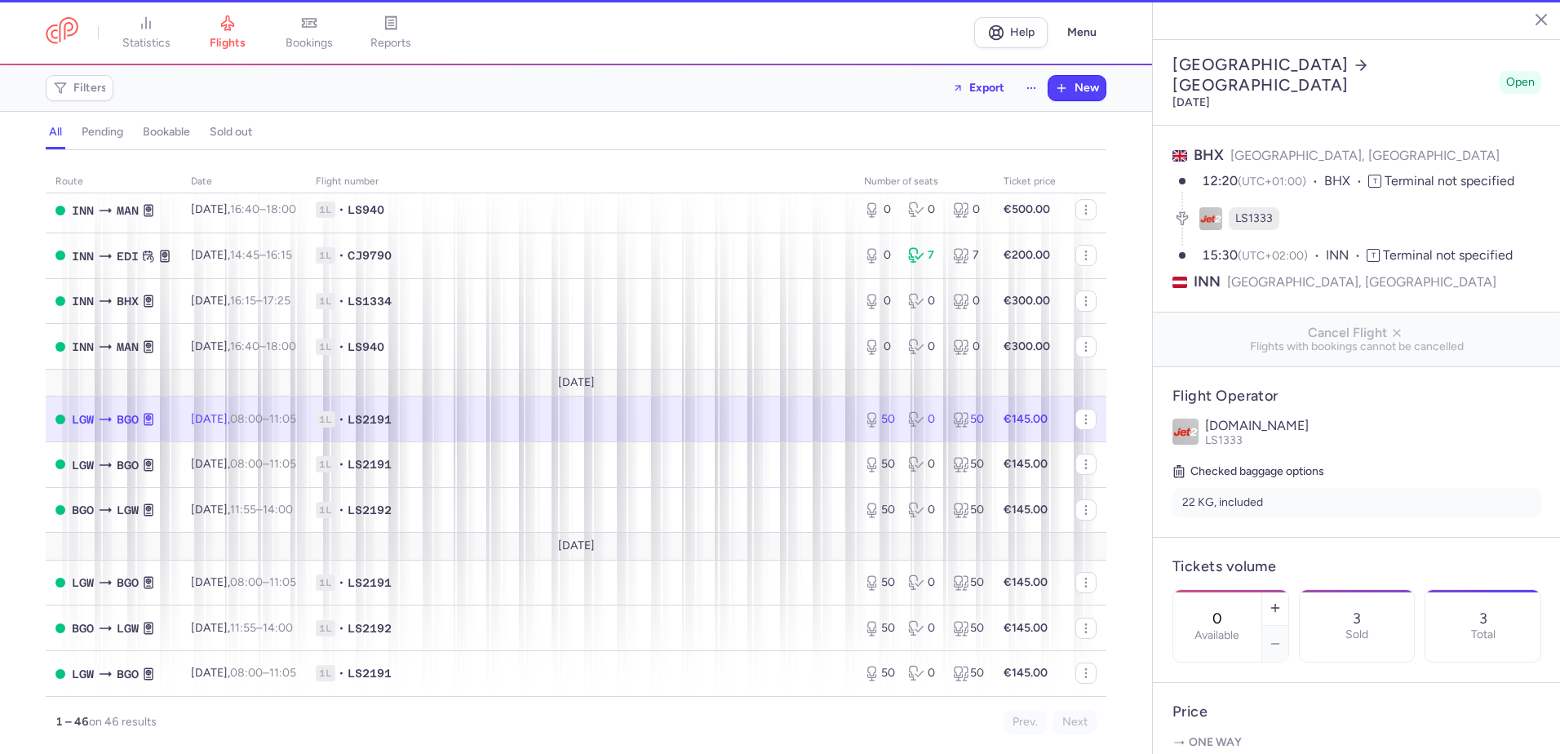
type input "50"
type input "2"
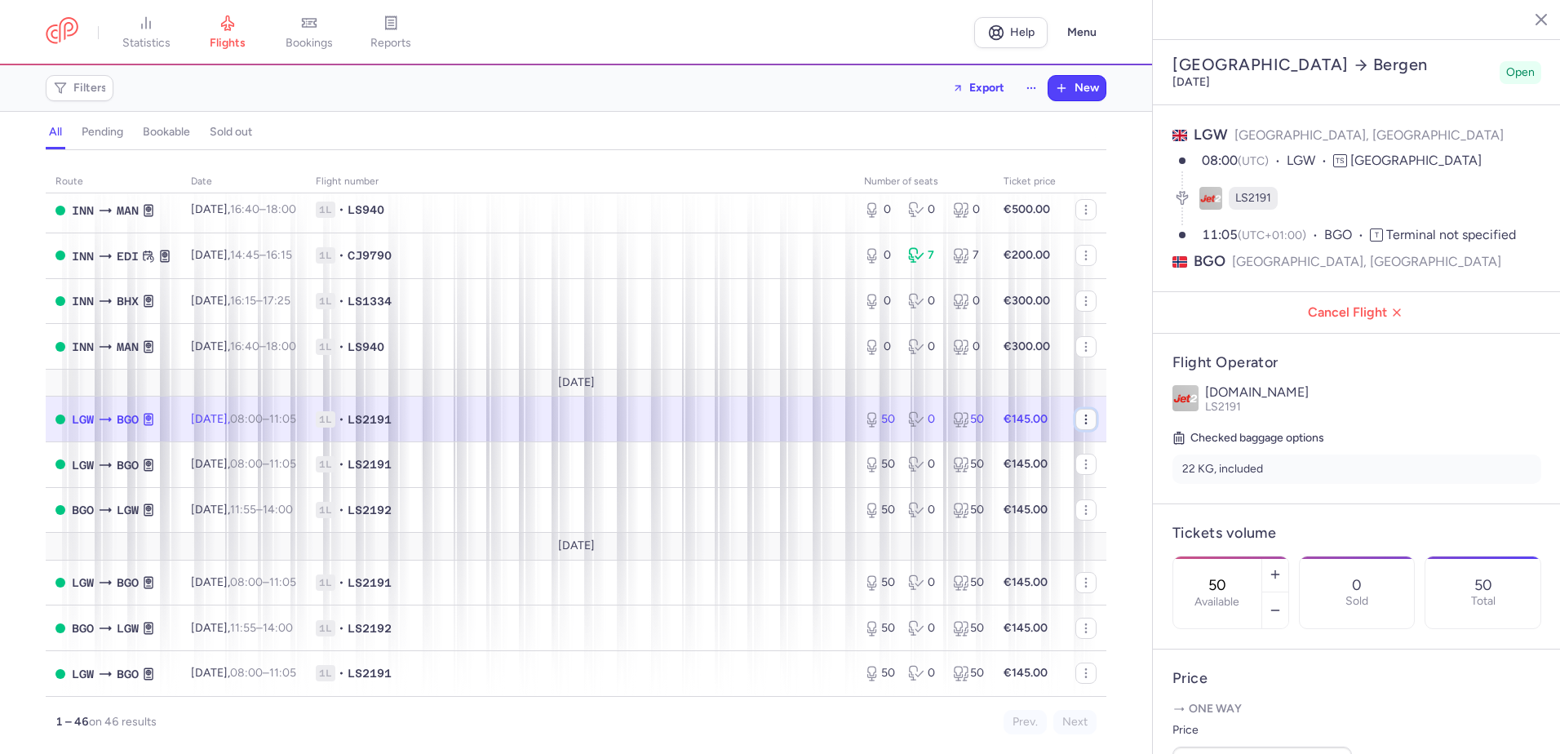
click at [1079, 417] on icon "button" at bounding box center [1085, 419] width 13 height 13
click at [481, 430] on td "1L • LS2191" at bounding box center [580, 419] width 548 height 46
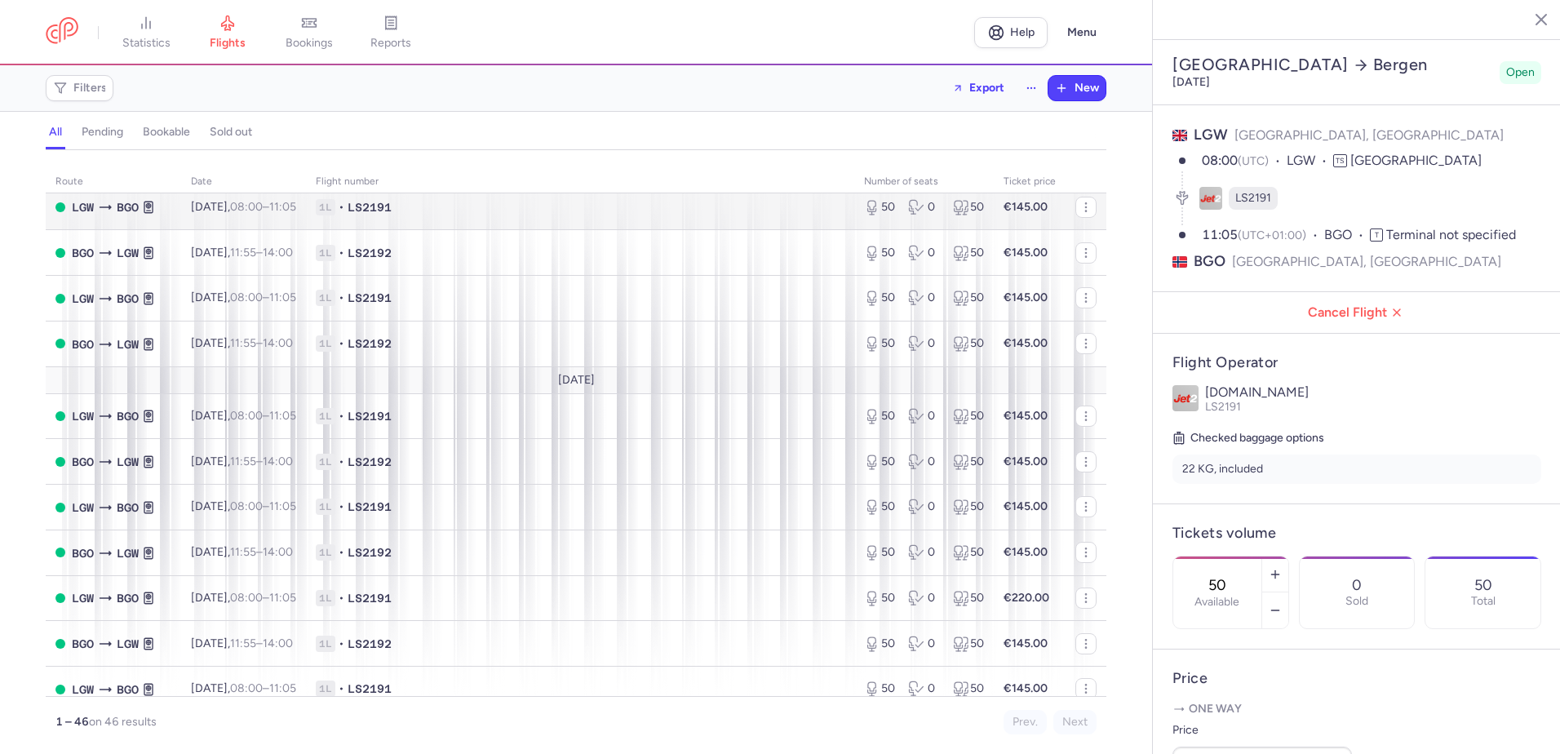
scroll to position [1632, 0]
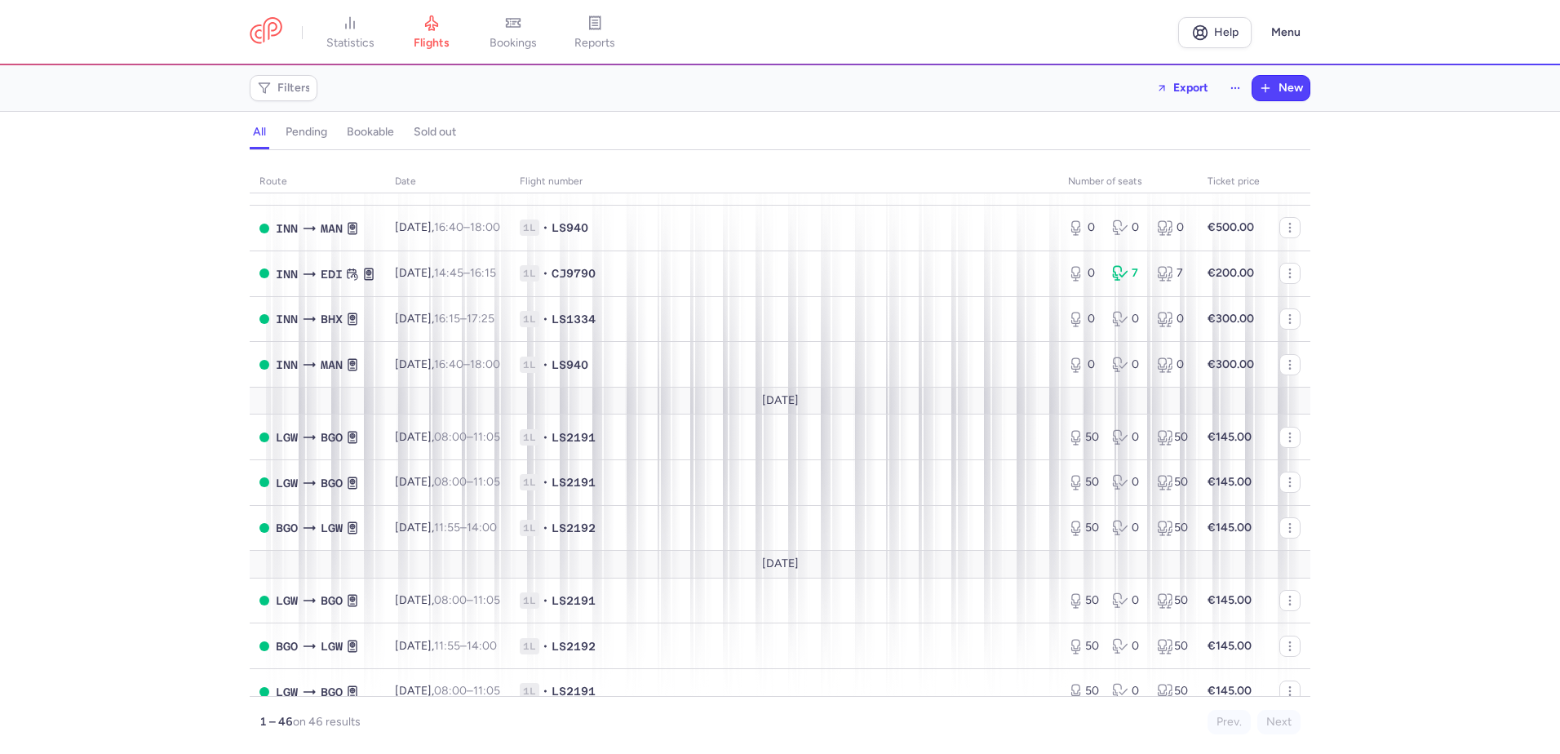
scroll to position [1016, 0]
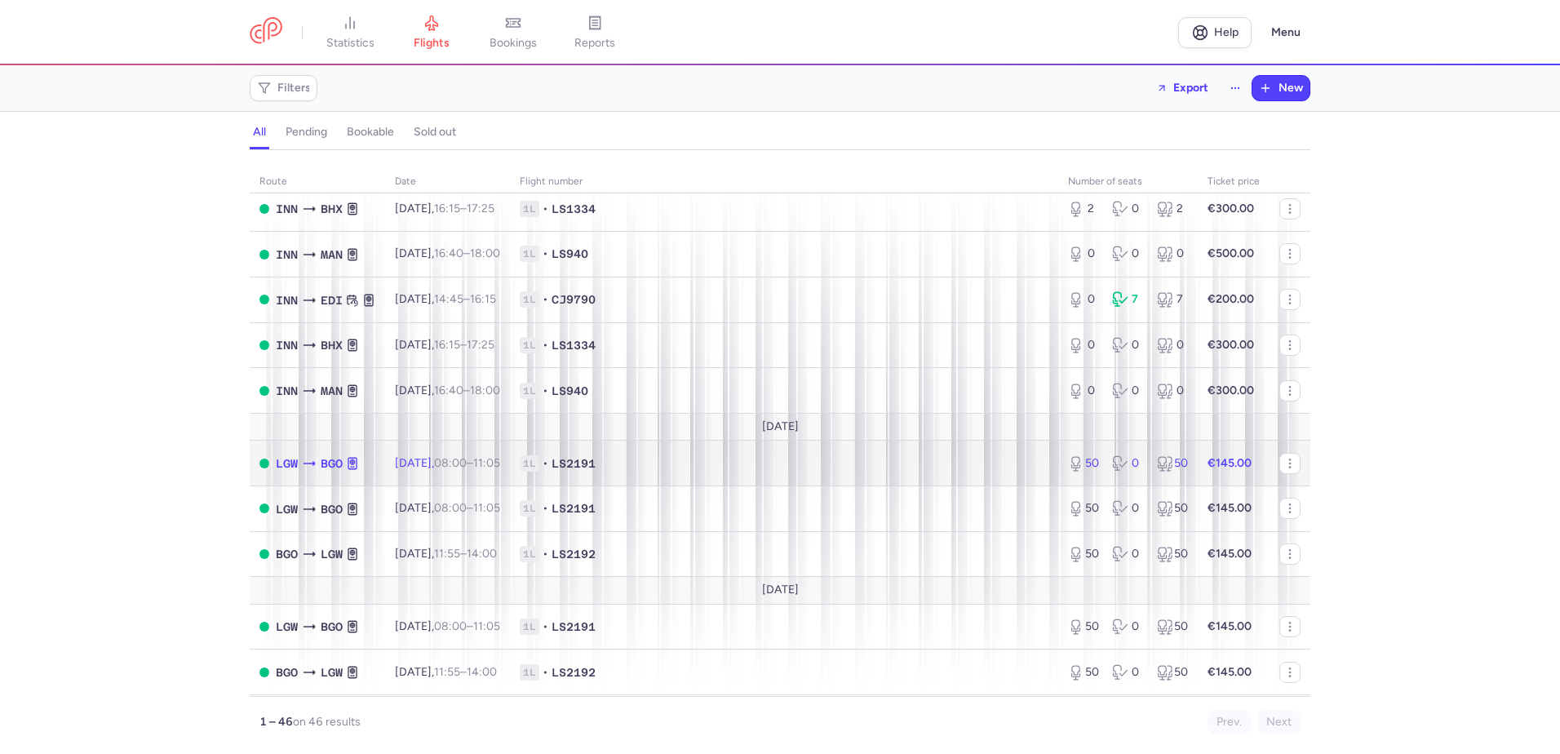
click at [334, 459] on span "BGO" at bounding box center [332, 463] width 22 height 18
select select "days"
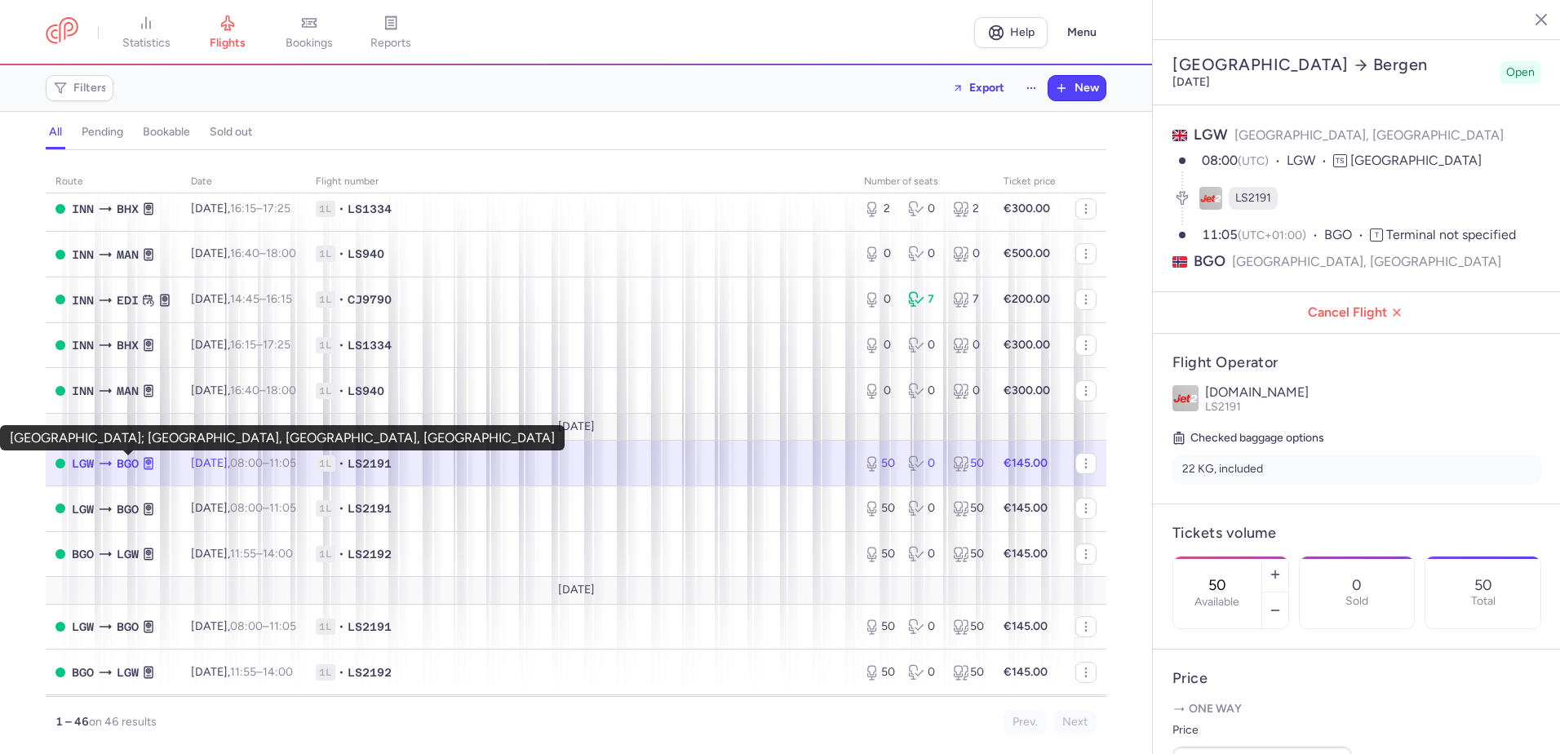
click at [124, 462] on span "BGO" at bounding box center [128, 463] width 22 height 18
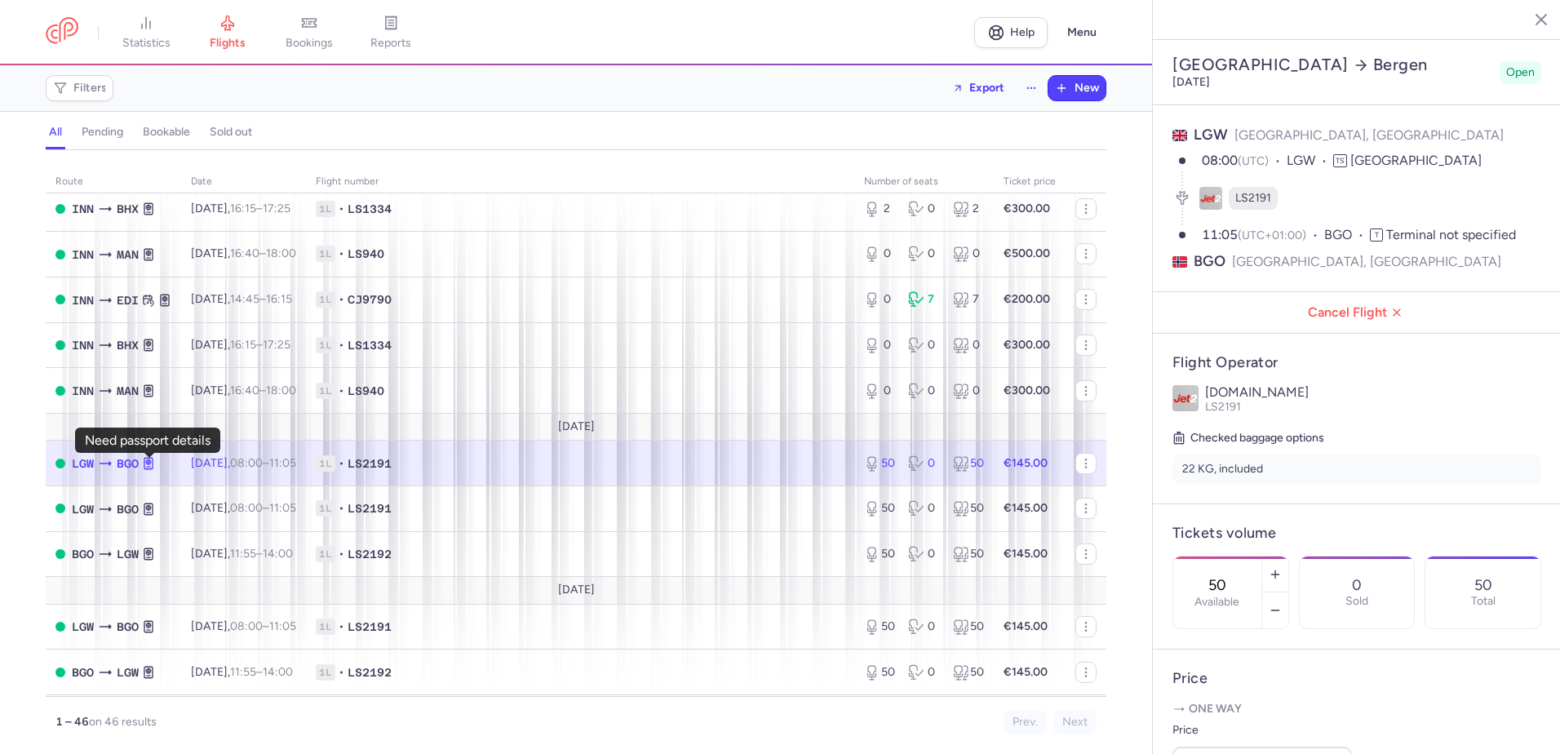
drag, startPoint x: 124, startPoint y: 462, endPoint x: 148, endPoint y: 465, distance: 23.9
click at [148, 465] on icon at bounding box center [148, 463] width 13 height 13
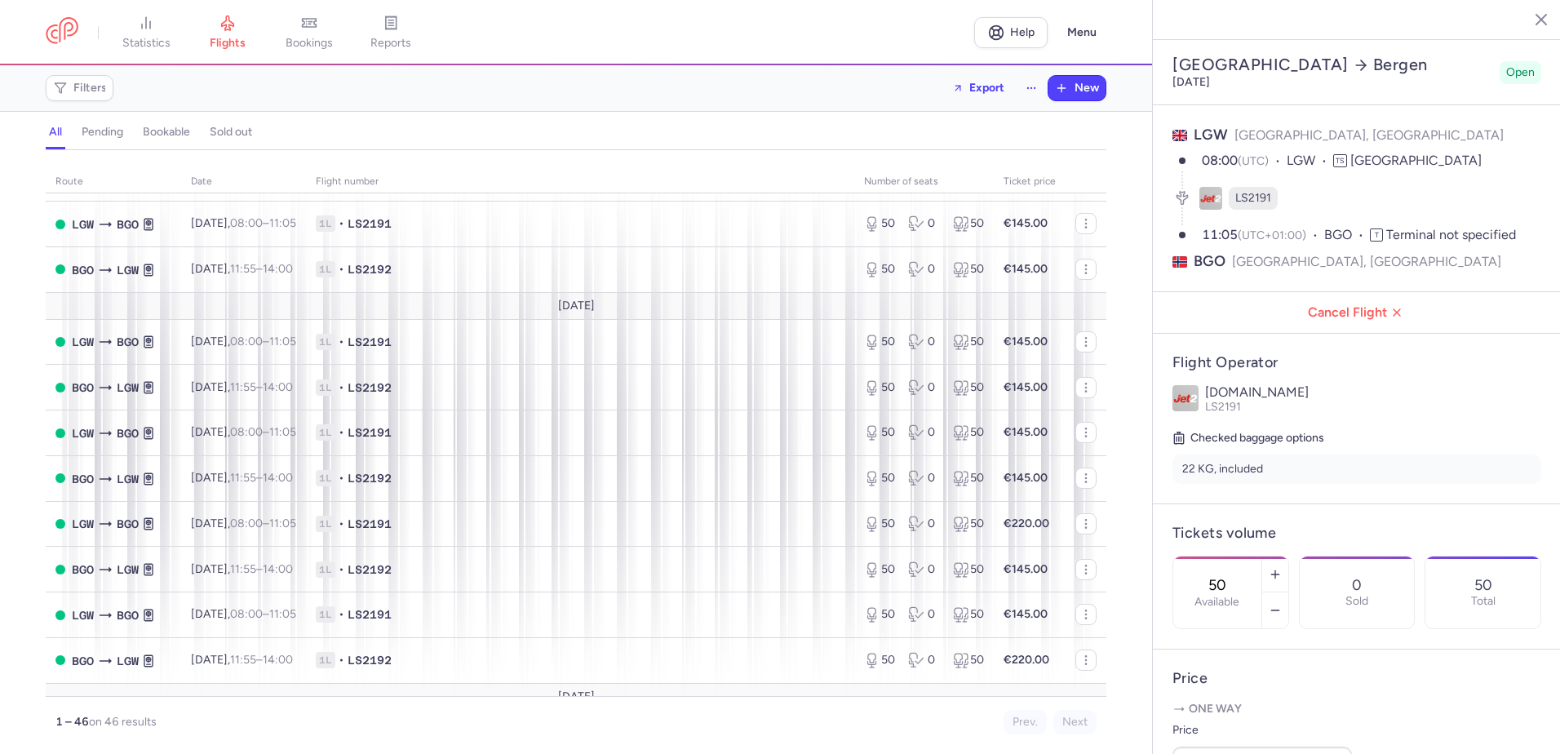
scroll to position [1751, 0]
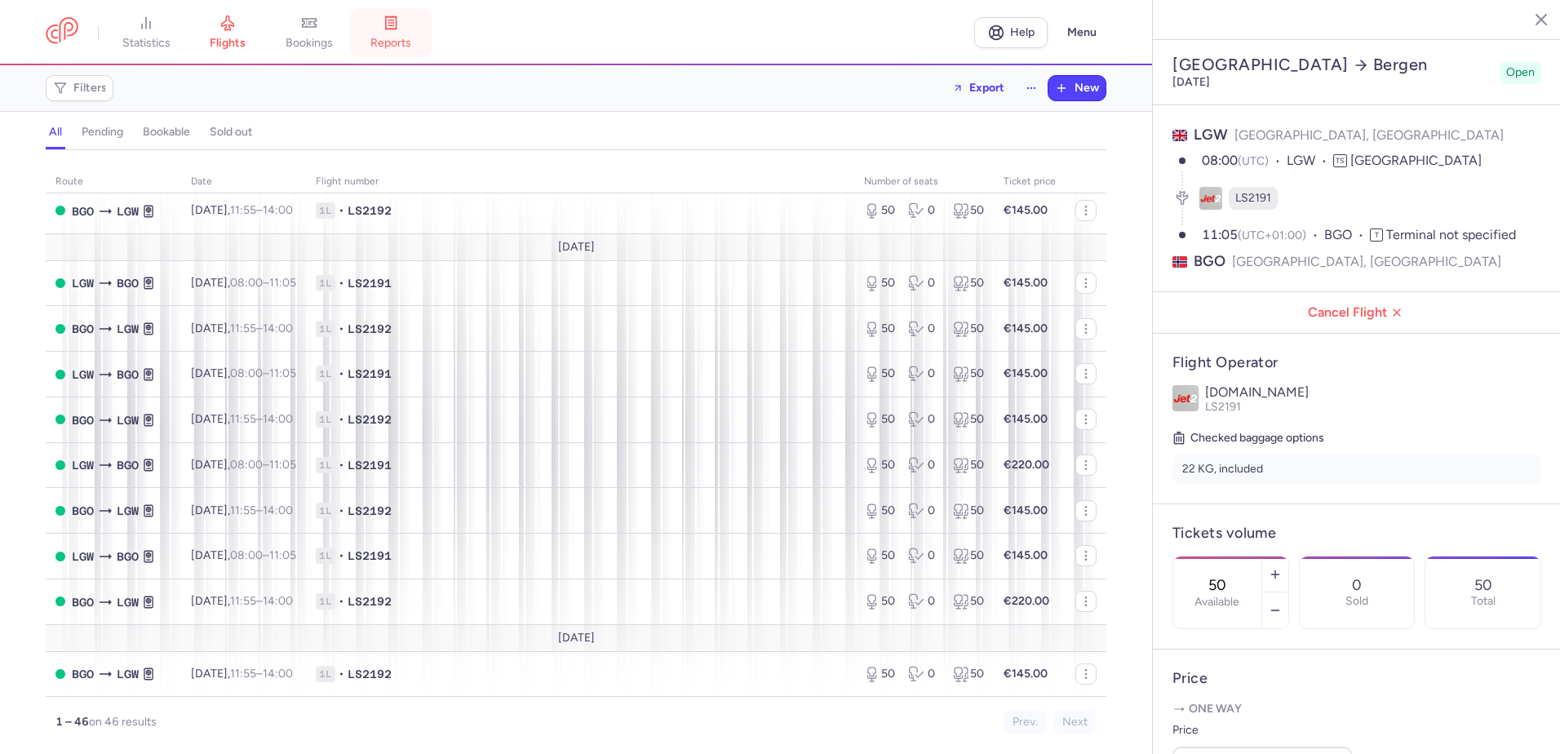
click at [396, 28] on icon at bounding box center [391, 23] width 16 height 16
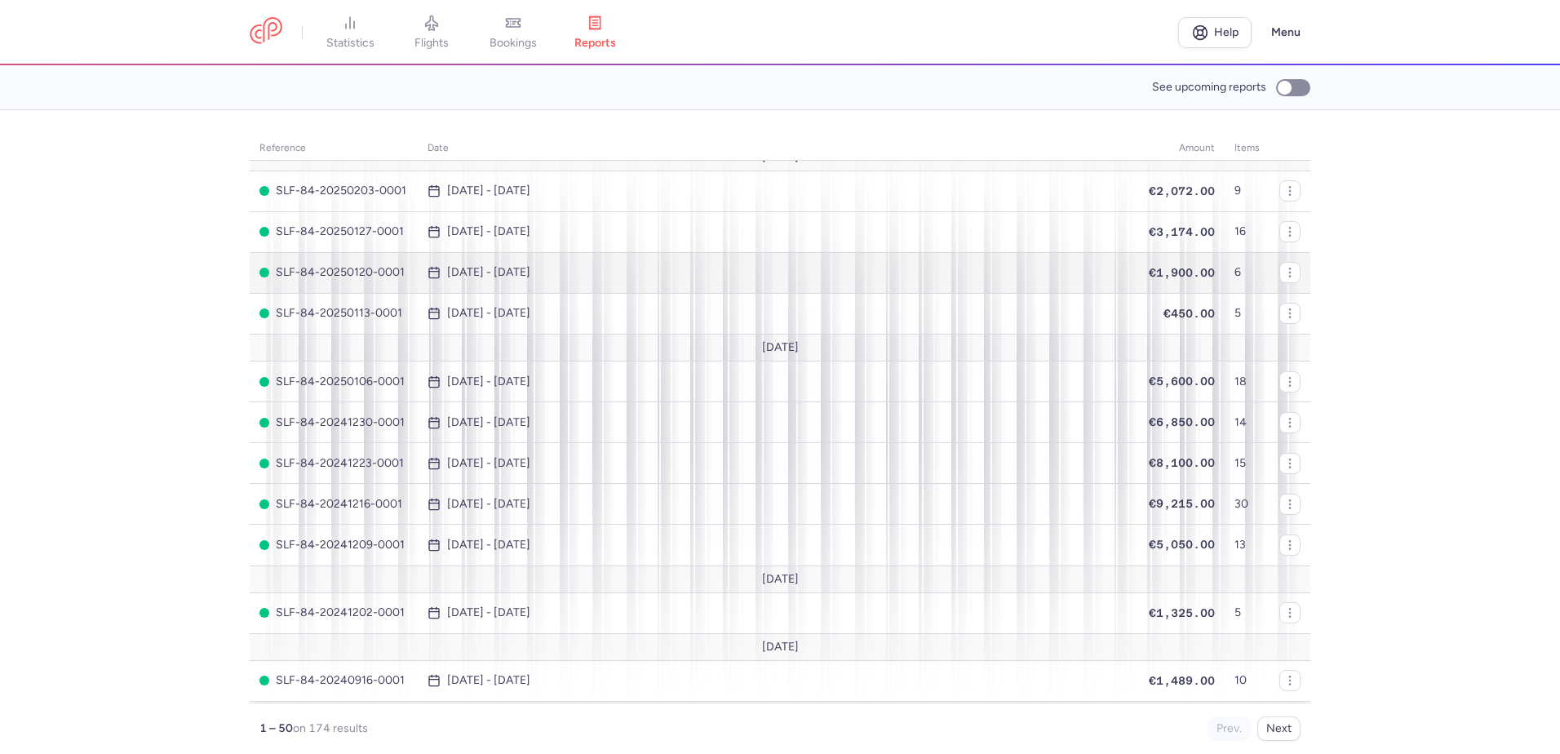
scroll to position [1061, 0]
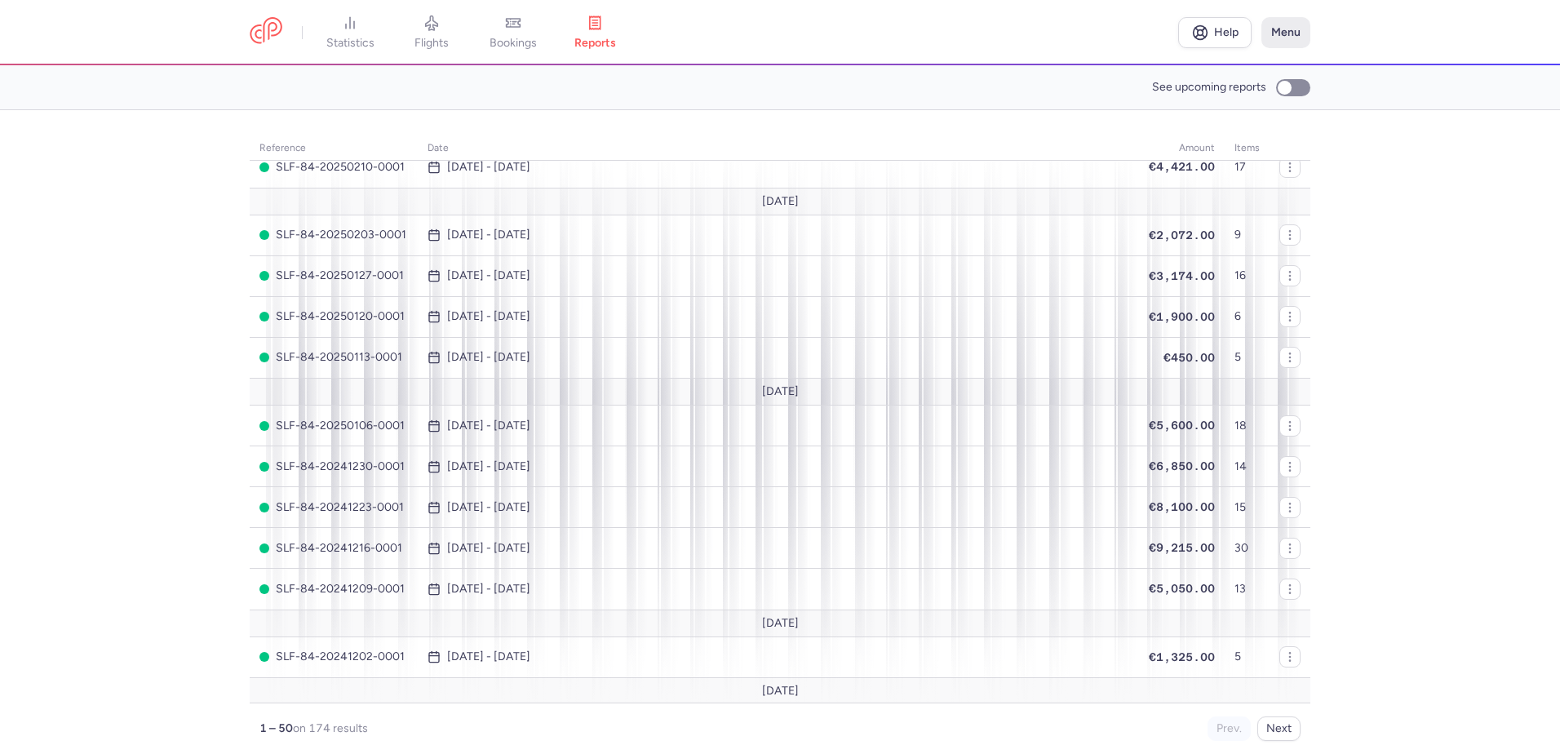
click at [1276, 24] on button "Menu" at bounding box center [1285, 32] width 49 height 31
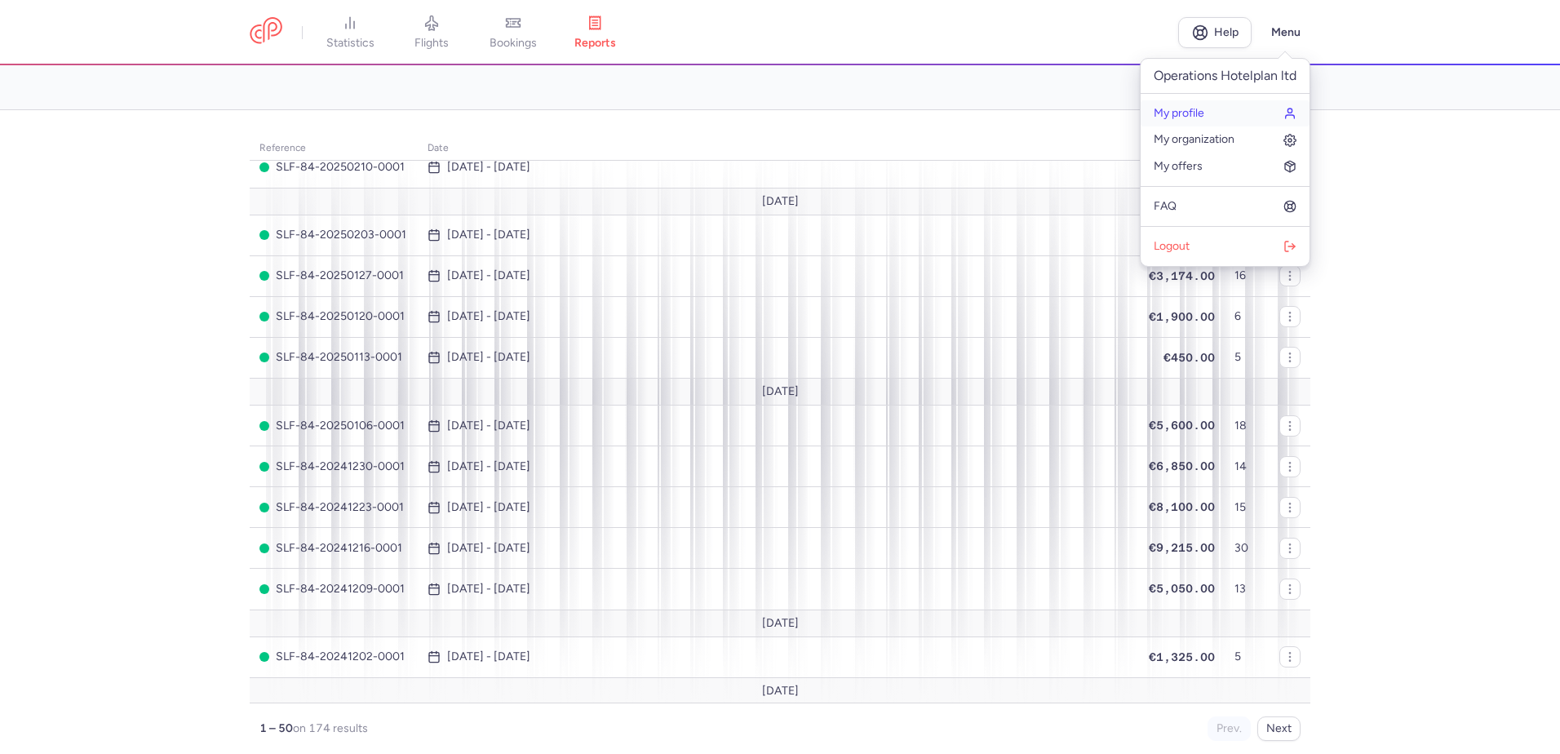
click at [1192, 113] on span "My profile" at bounding box center [1179, 113] width 51 height 13
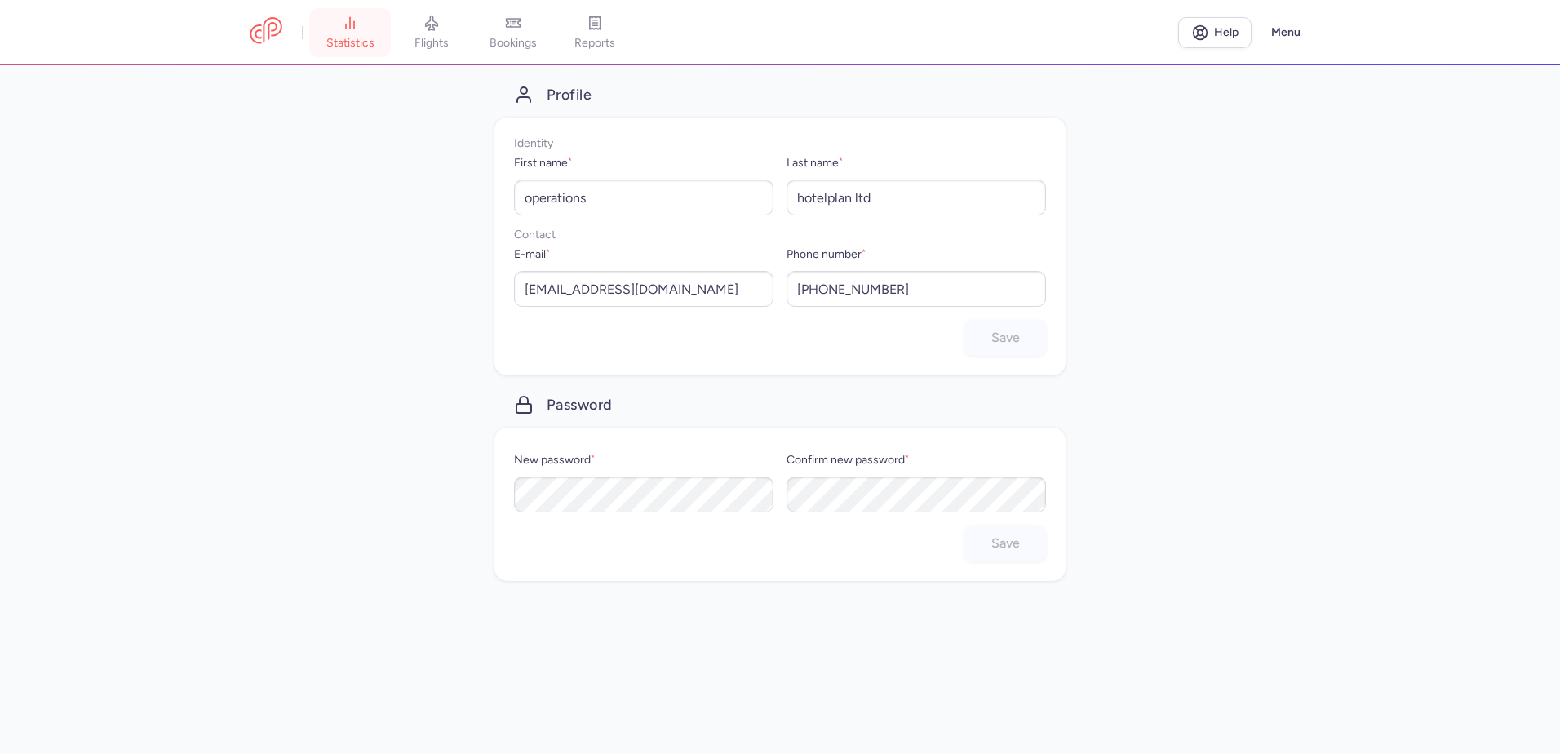
click at [344, 24] on icon at bounding box center [350, 23] width 16 height 16
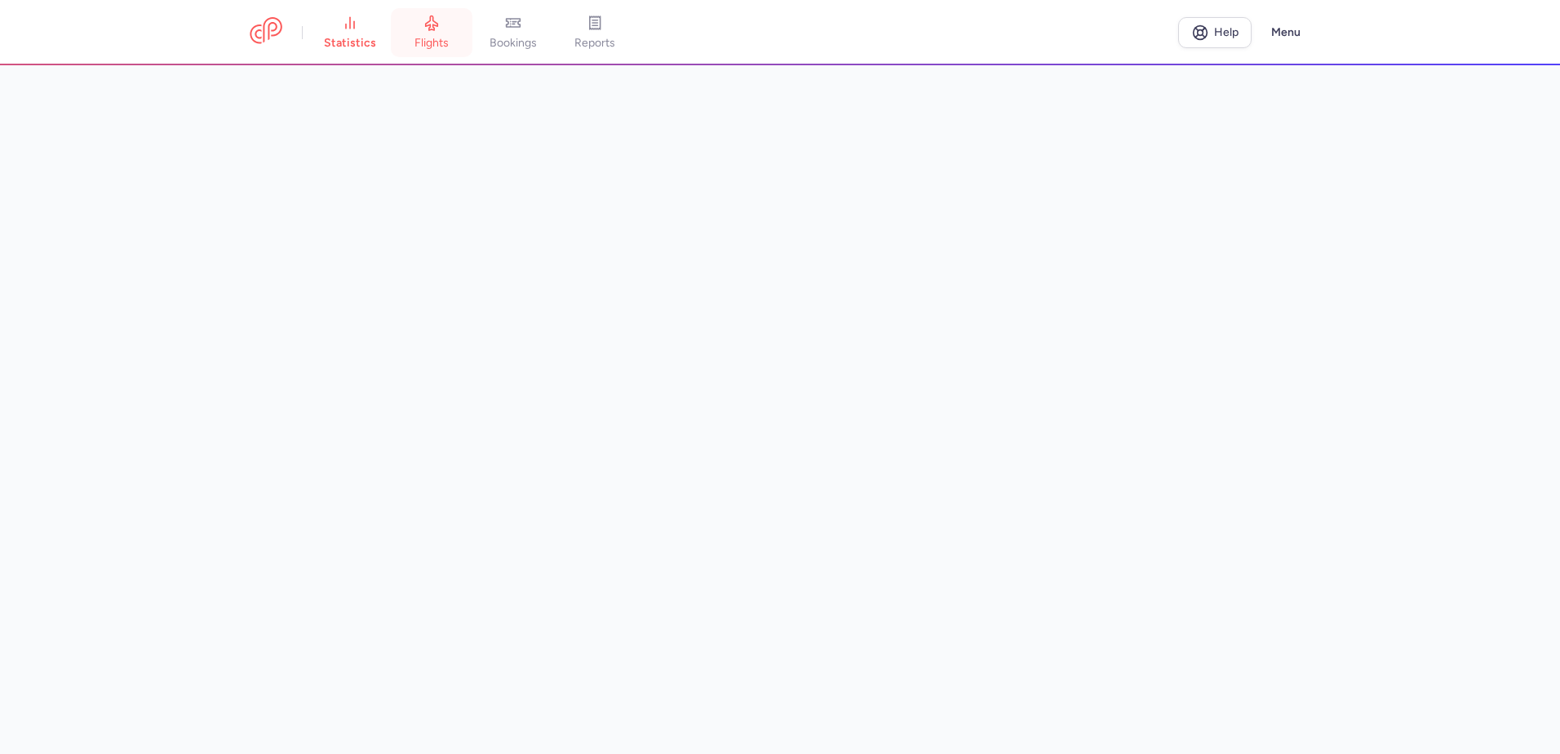
click at [432, 28] on icon at bounding box center [432, 23] width 12 height 15
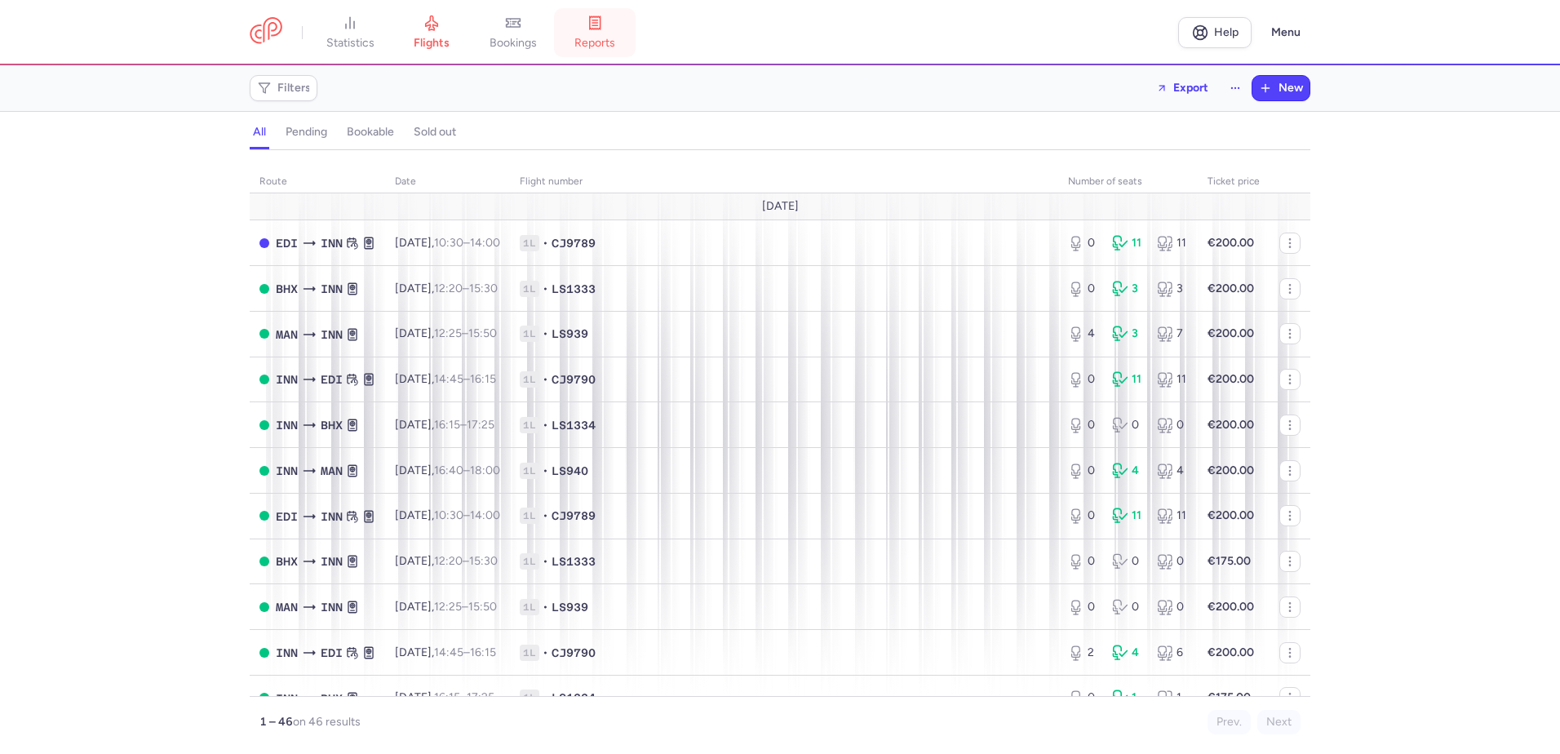
click at [596, 29] on icon at bounding box center [595, 23] width 16 height 16
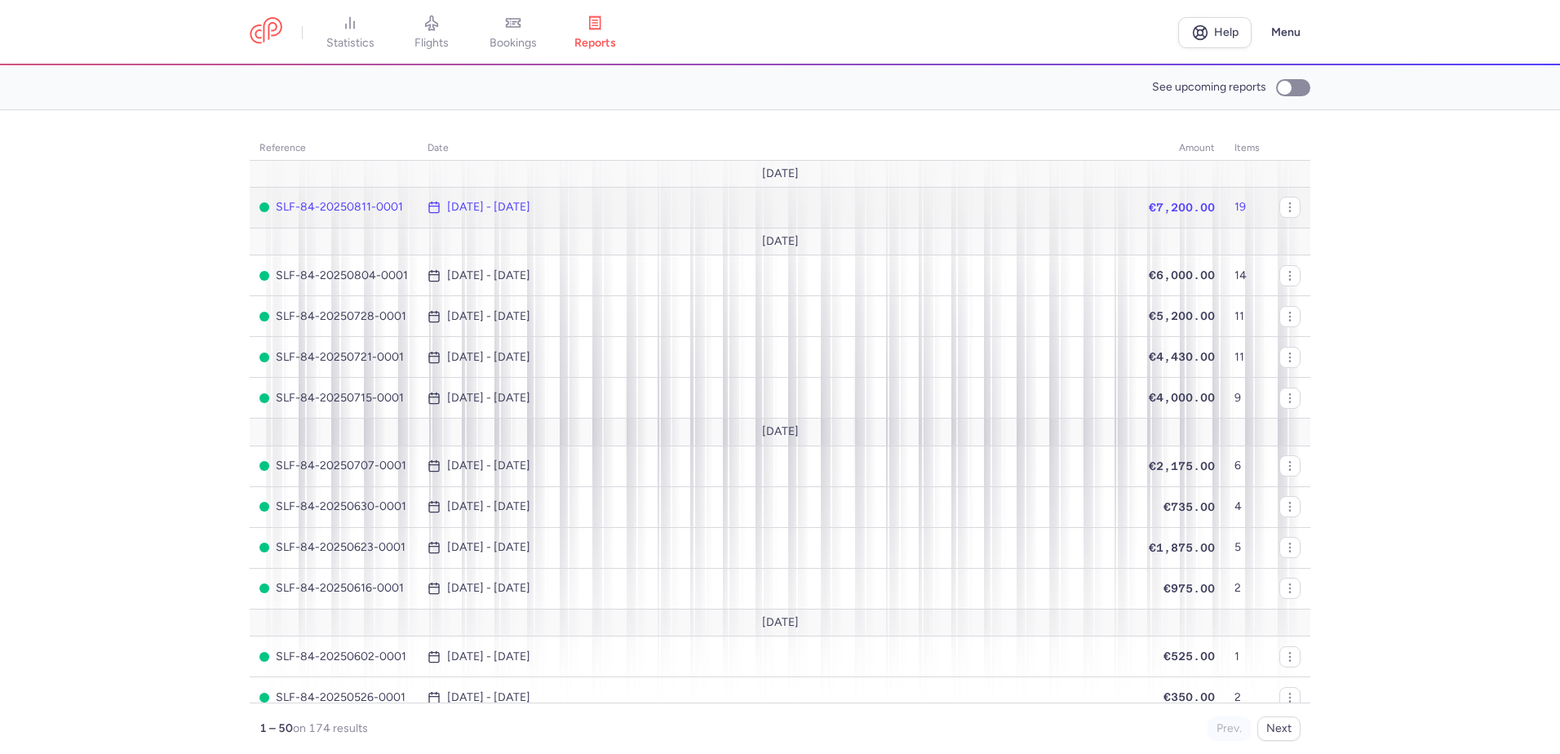
click at [383, 208] on span "SLF-84-20250811-0001" at bounding box center [333, 207] width 148 height 13
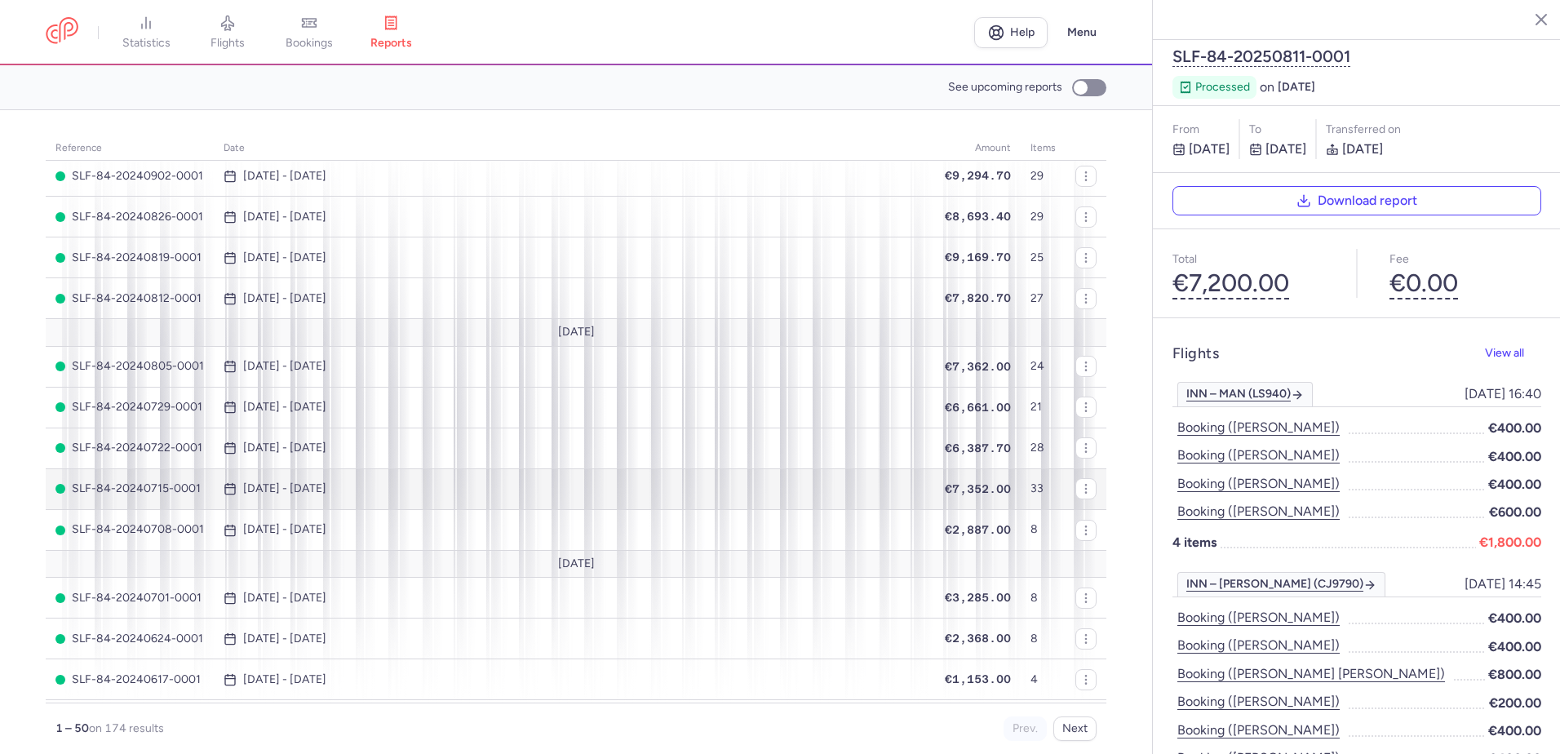
scroll to position [1933, 0]
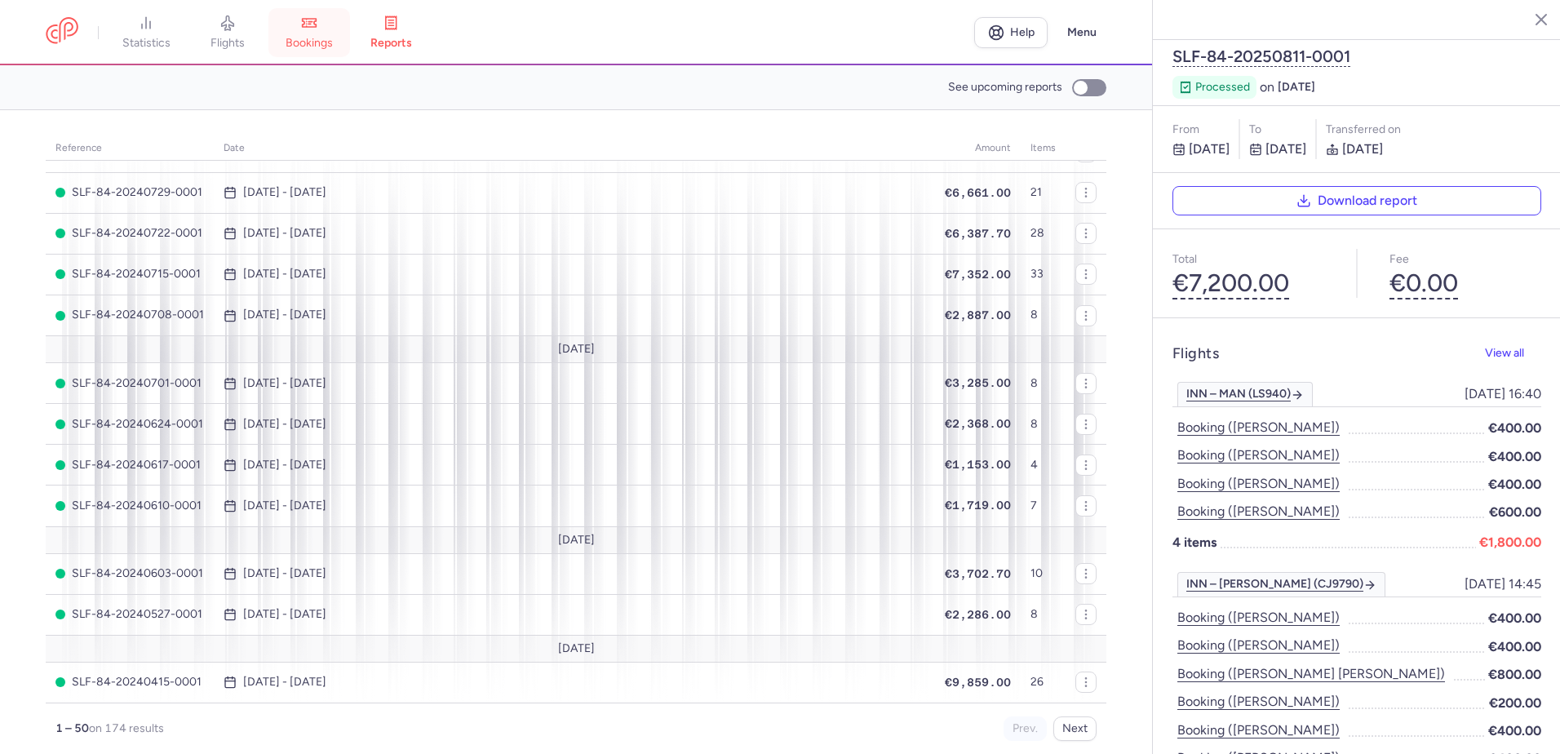
click at [313, 29] on icon at bounding box center [309, 23] width 16 height 16
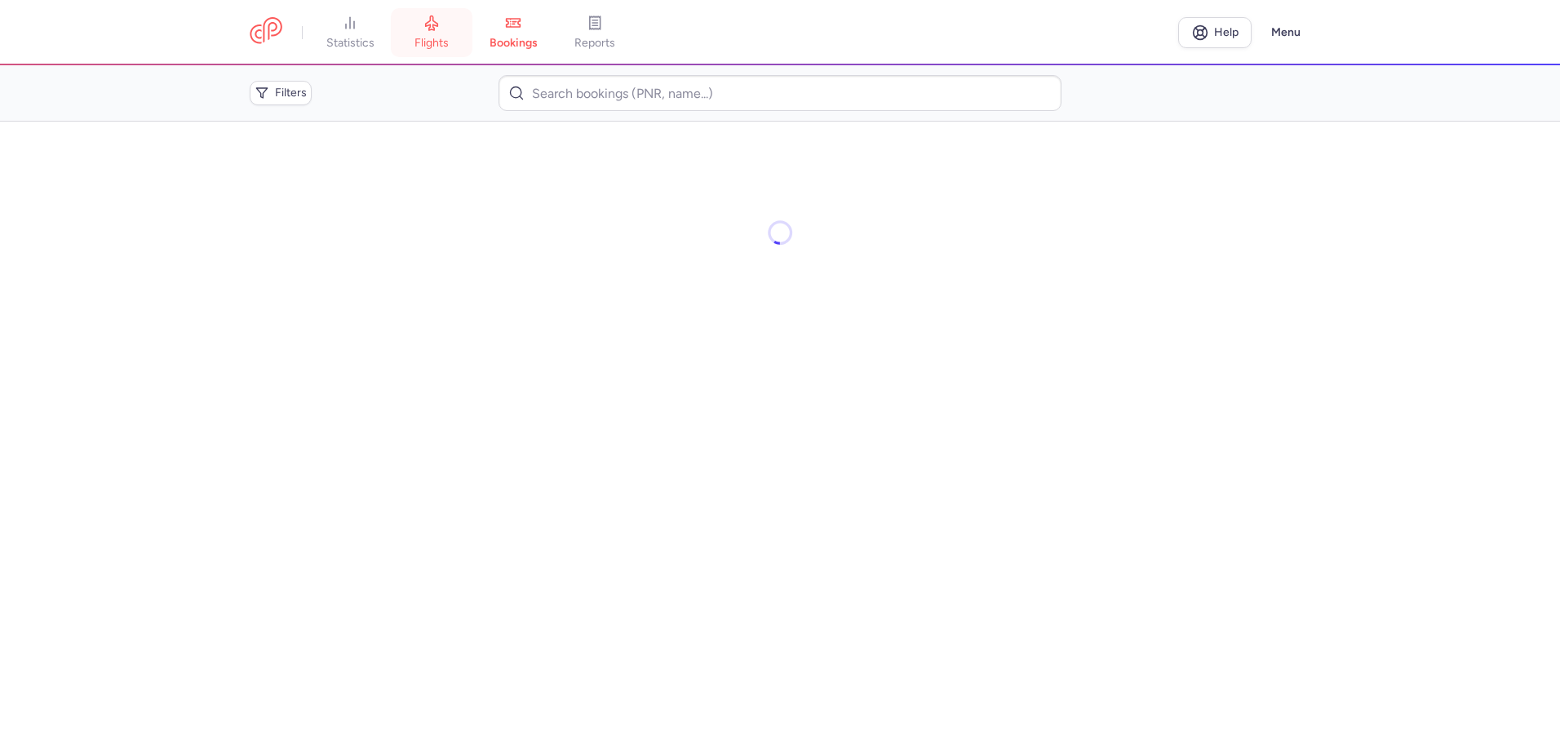
click at [418, 25] on link "flights" at bounding box center [432, 33] width 82 height 36
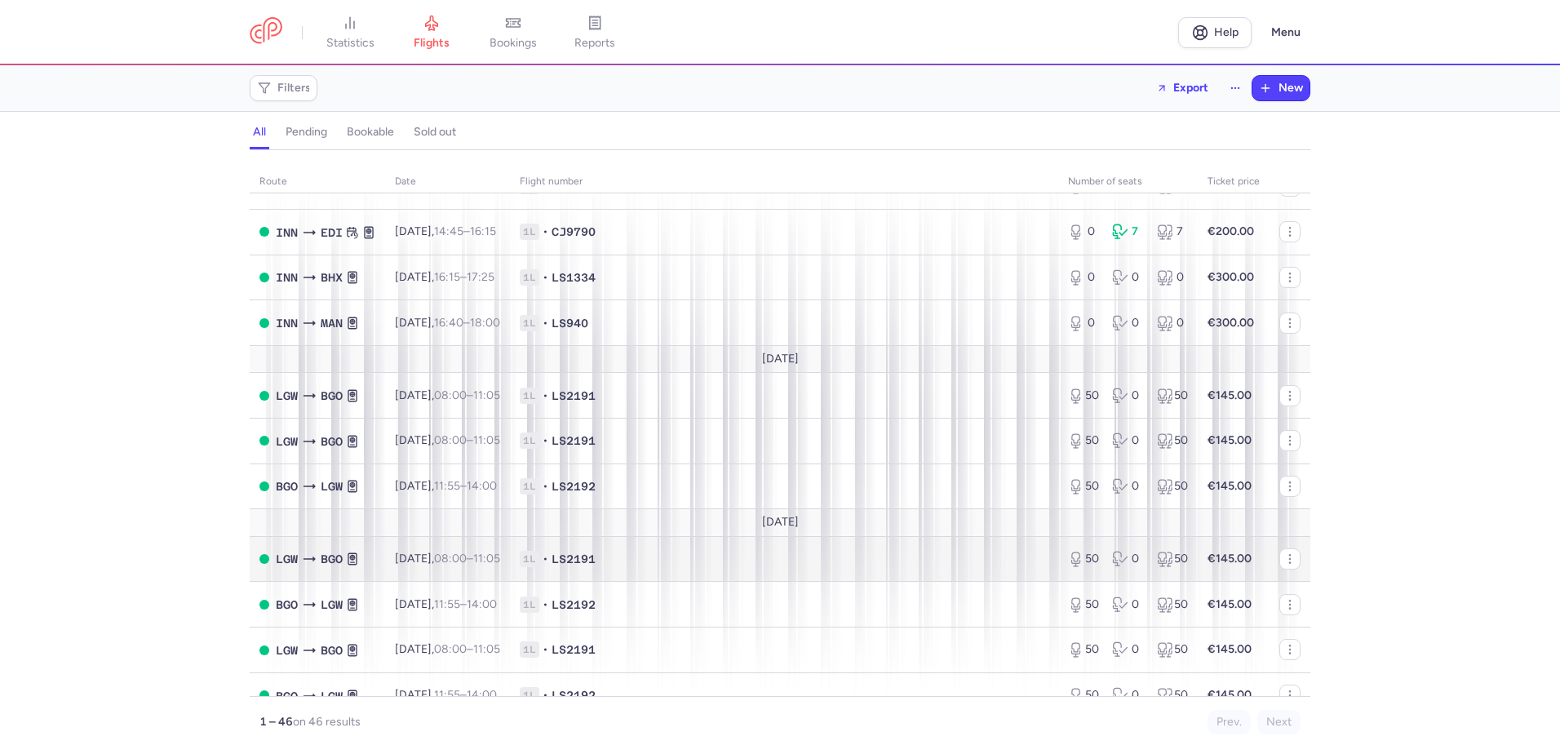
scroll to position [1061, 0]
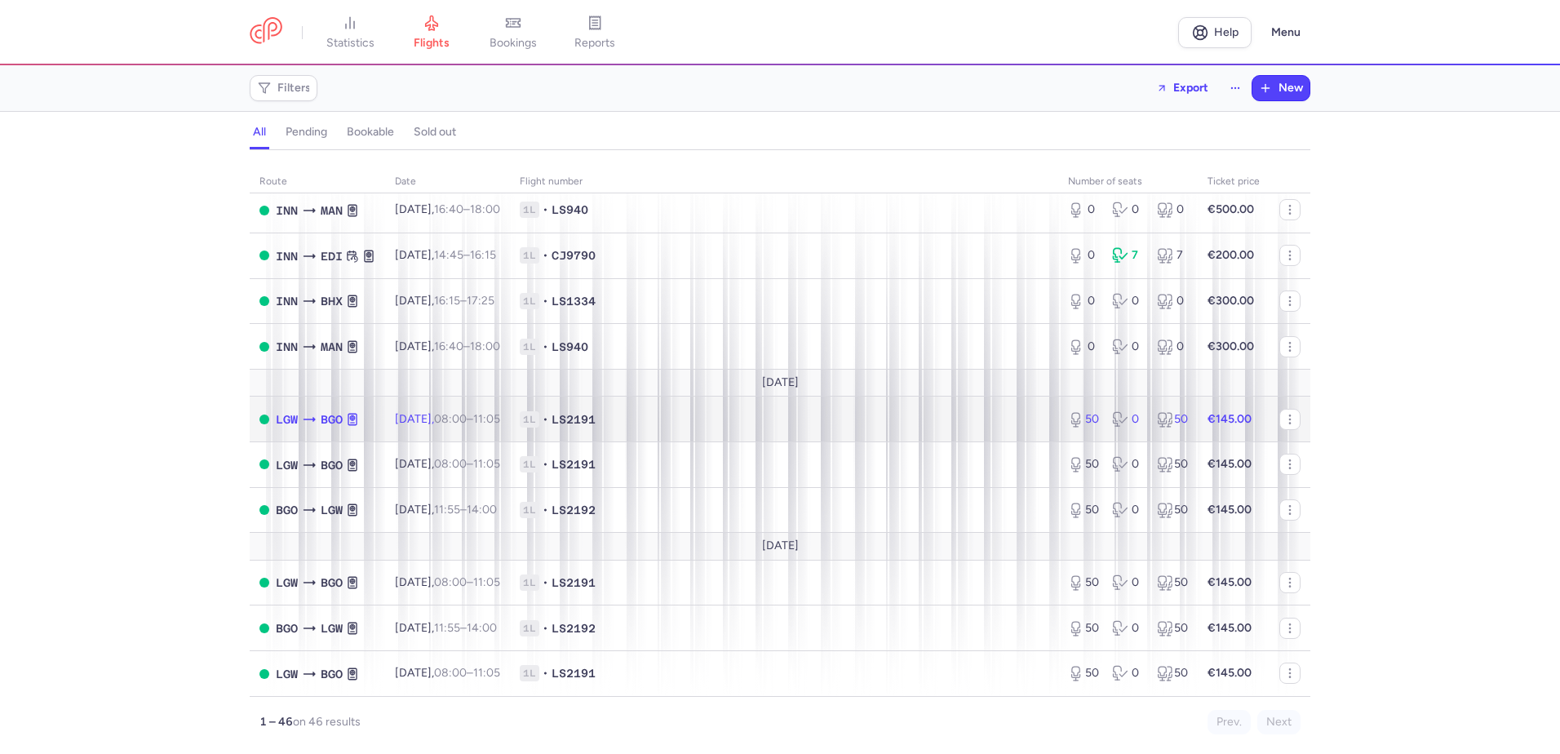
click at [596, 422] on span "LS2191" at bounding box center [573, 419] width 44 height 16
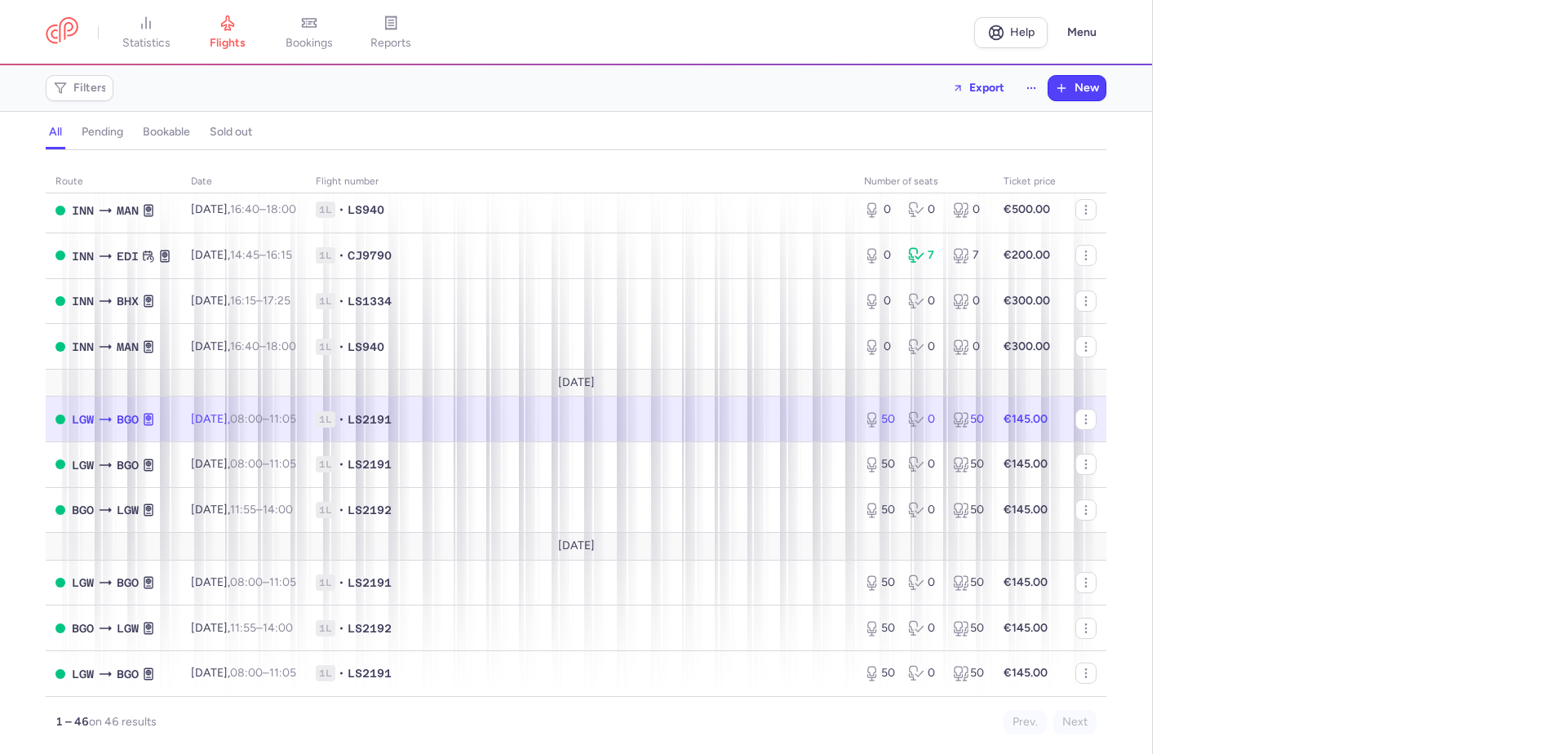
select select "days"
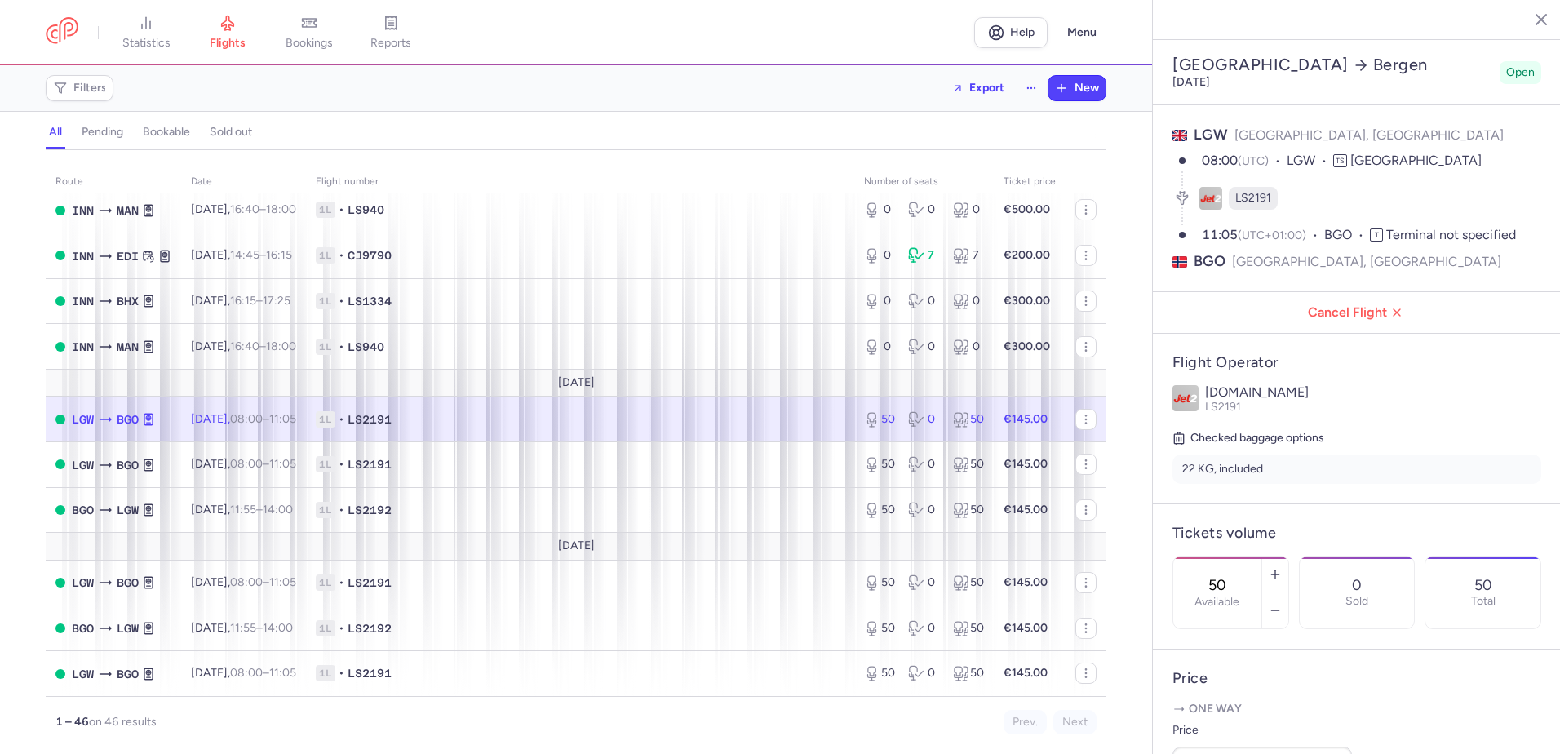
click at [1506, 64] on span "Open" at bounding box center [1520, 72] width 29 height 16
click at [1522, 16] on icon "button" at bounding box center [1529, 19] width 16 height 16
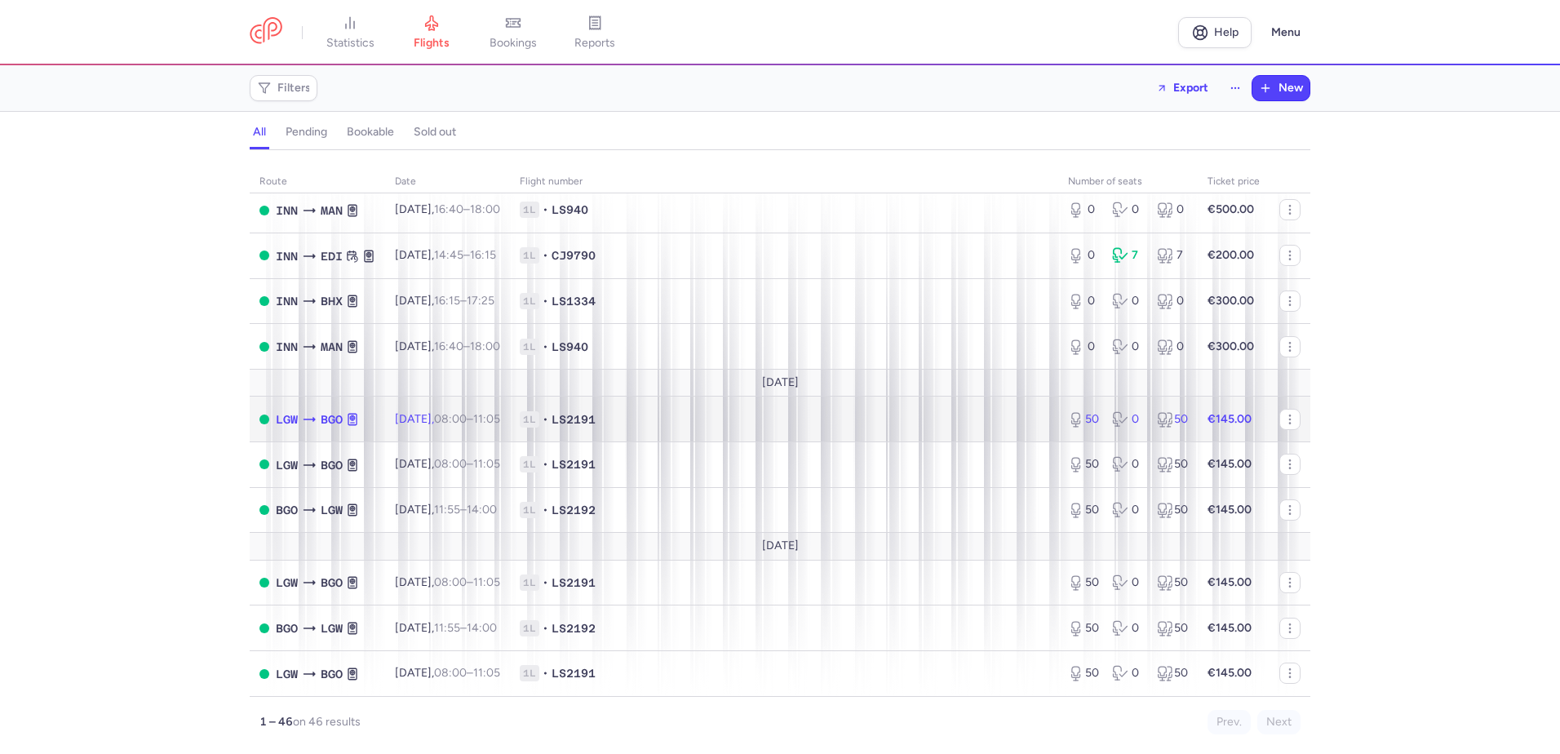
click at [427, 419] on span "Sun, 21 Dec, 08:00 – 11:05 +0" at bounding box center [447, 419] width 105 height 14
select select "days"
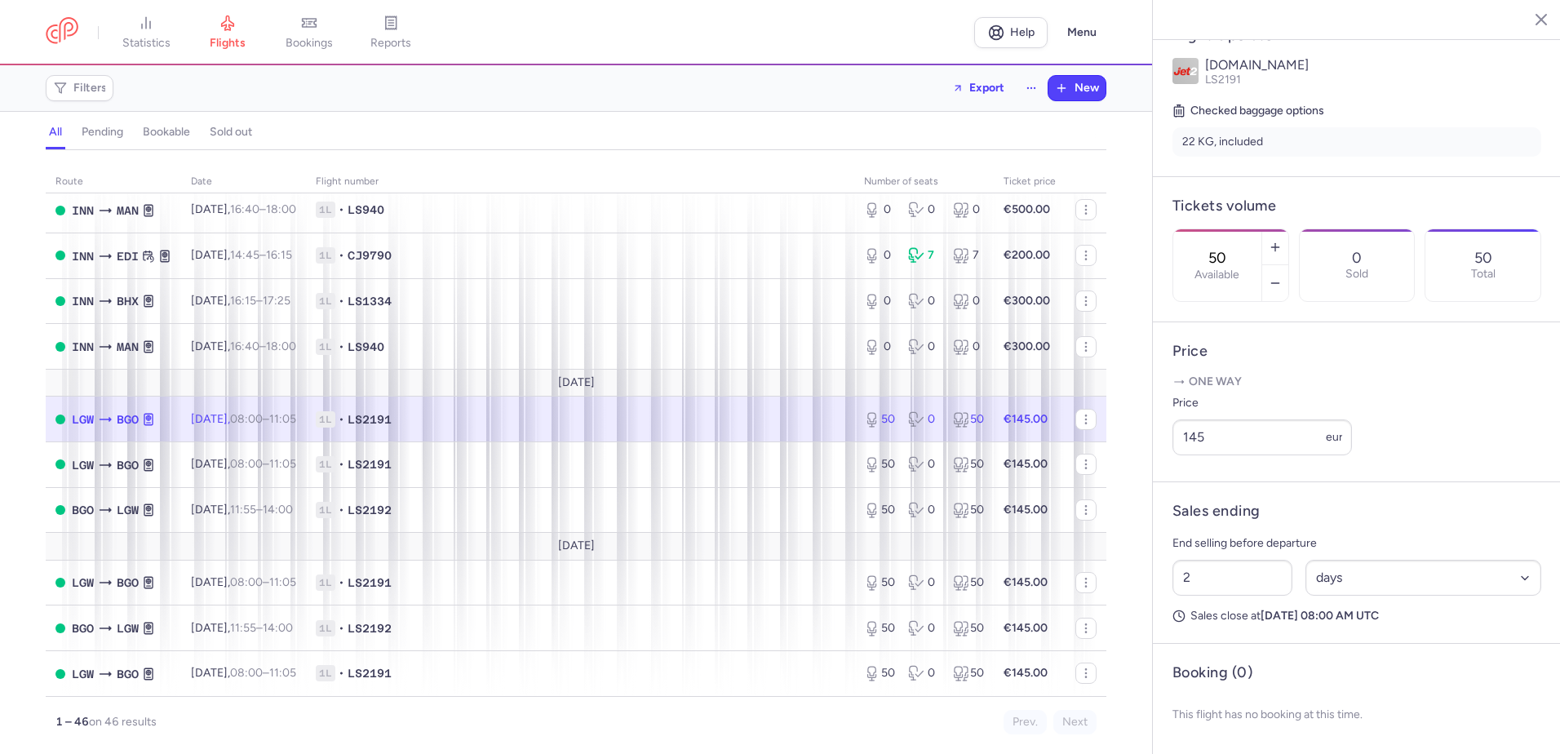
scroll to position [370, 0]
